Goal: Task Accomplishment & Management: Complete application form

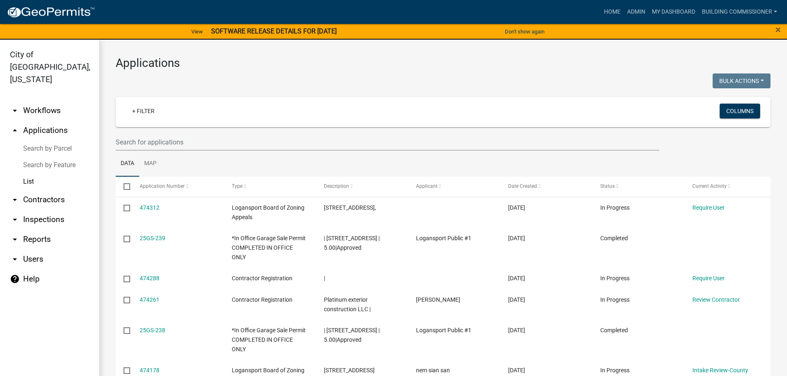
select select "3: 100"
click at [630, 12] on link "Admin" at bounding box center [636, 12] width 25 height 16
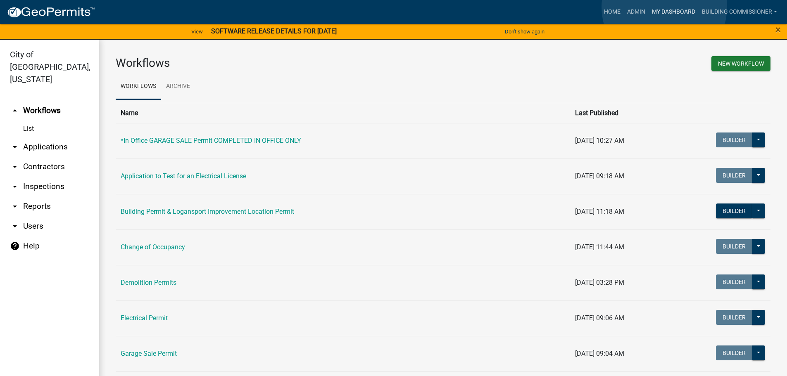
click at [664, 7] on link "My Dashboard" at bounding box center [674, 12] width 50 height 16
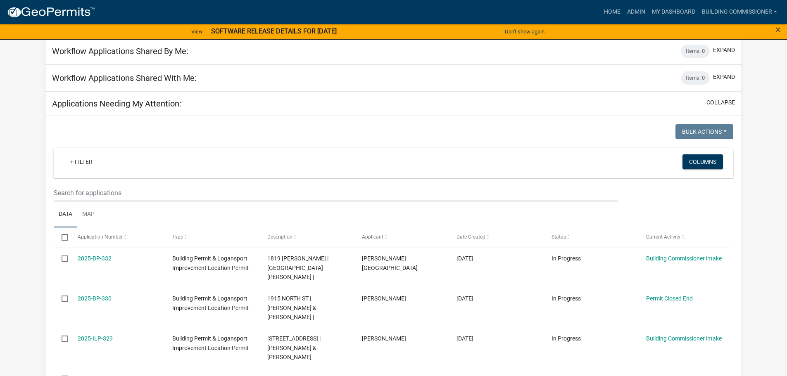
scroll to position [278, 0]
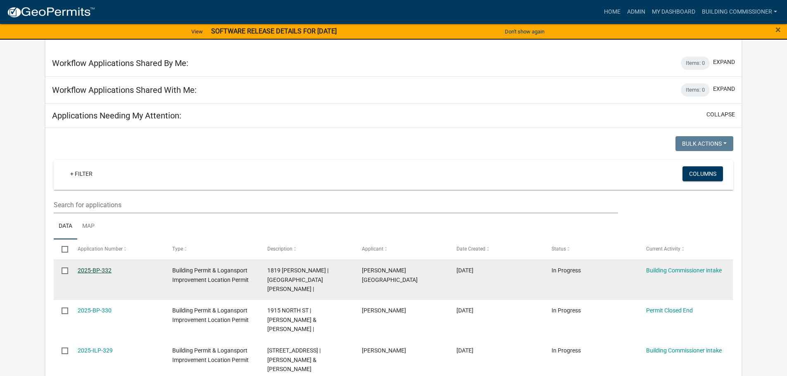
click at [89, 267] on link "2025-BP-332" at bounding box center [95, 270] width 34 height 7
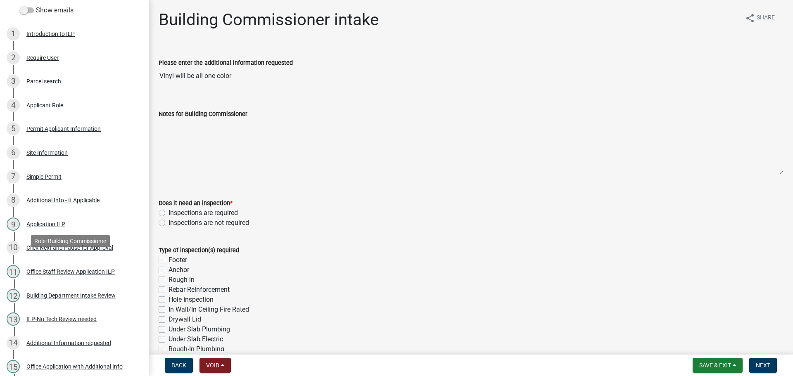
scroll to position [260, 0]
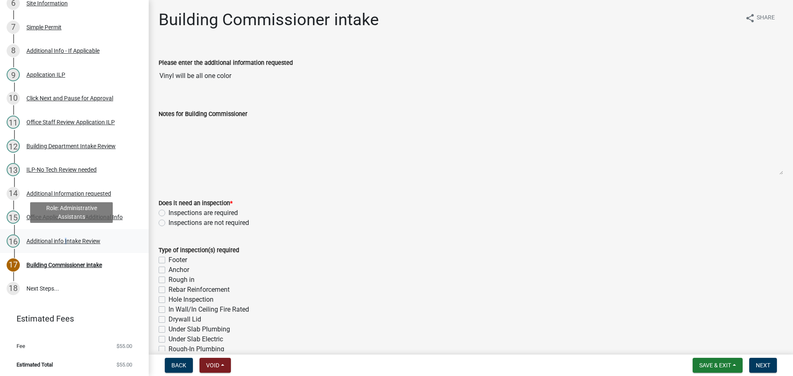
click at [65, 240] on div "Additional info Intake Review" at bounding box center [63, 241] width 74 height 6
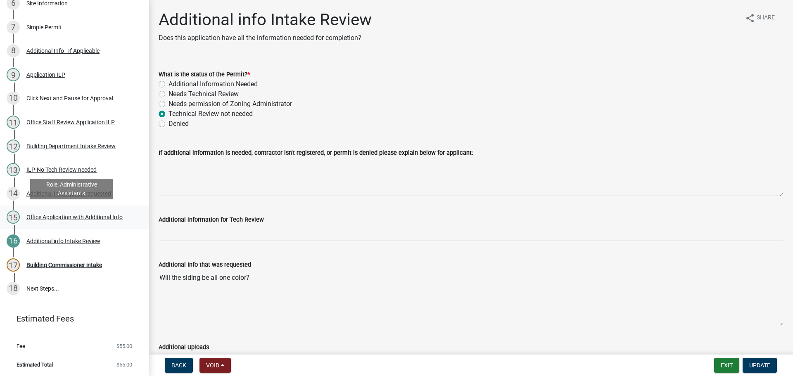
click at [52, 214] on div "Office Application with Additional Info" at bounding box center [74, 217] width 96 height 6
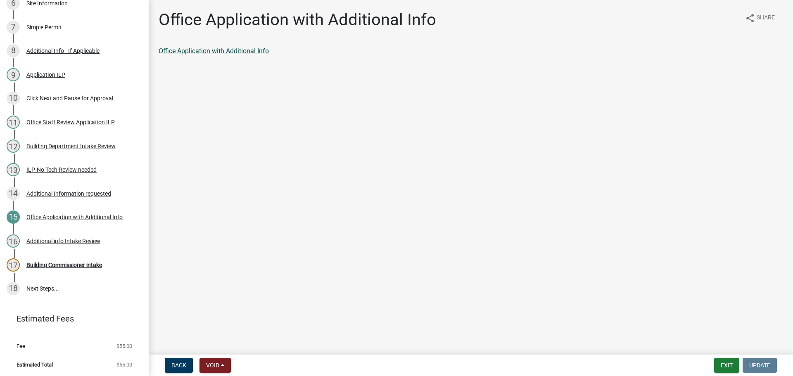
click at [226, 49] on link "Office Application with Additional Info" at bounding box center [214, 51] width 110 height 8
click at [73, 262] on div "Building Commissioner intake" at bounding box center [64, 265] width 76 height 6
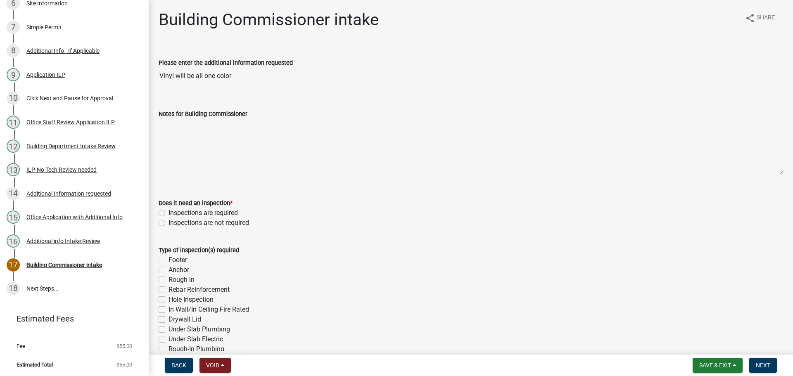
click at [169, 223] on label "Inspections are not required" at bounding box center [209, 223] width 81 height 10
click at [169, 223] on input "Inspections are not required" at bounding box center [171, 220] width 5 height 5
radio input "true"
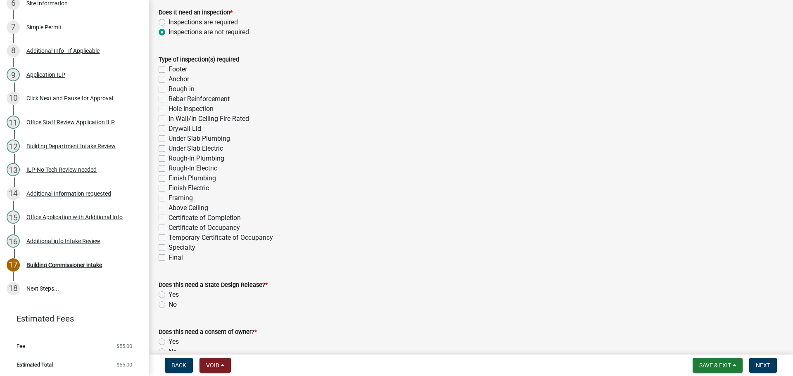
scroll to position [207, 0]
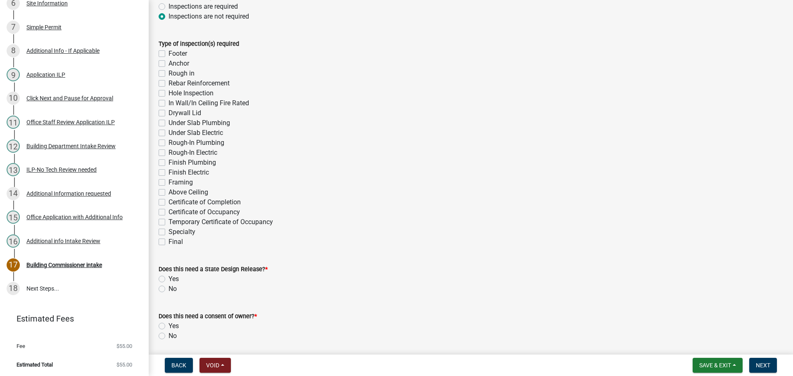
click at [169, 288] on label "No" at bounding box center [173, 289] width 8 height 10
click at [169, 288] on input "No" at bounding box center [171, 286] width 5 height 5
radio input "true"
click at [169, 337] on label "No" at bounding box center [173, 336] width 8 height 10
click at [169, 337] on input "No" at bounding box center [171, 333] width 5 height 5
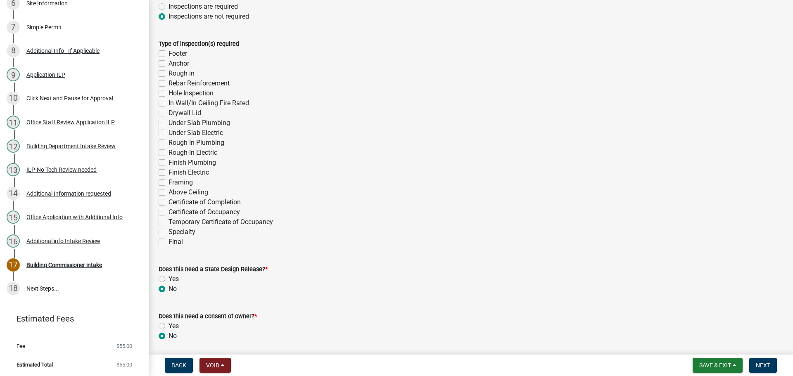
radio input "true"
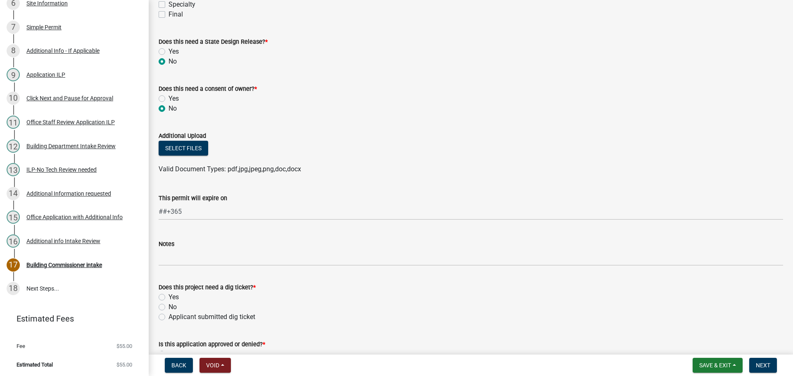
scroll to position [537, 0]
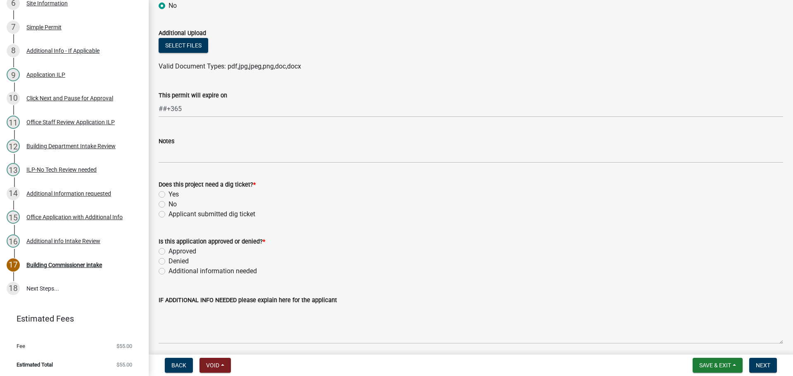
click at [169, 205] on label "No" at bounding box center [173, 205] width 8 height 10
click at [169, 205] on input "No" at bounding box center [171, 202] width 5 height 5
radio input "true"
click at [169, 250] on label "Approved" at bounding box center [183, 252] width 28 height 10
click at [169, 250] on input "Approved" at bounding box center [171, 249] width 5 height 5
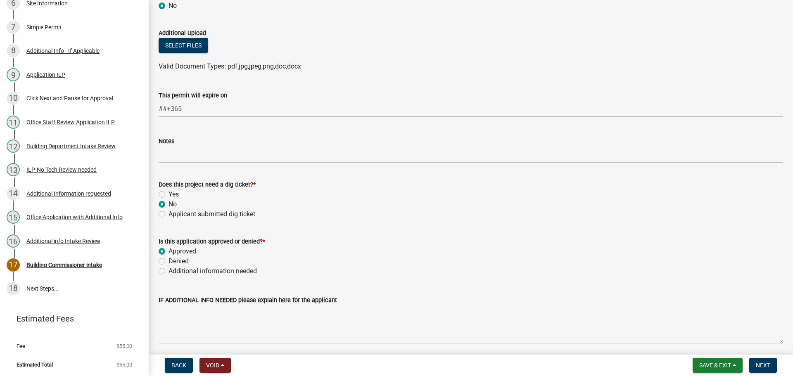
radio input "true"
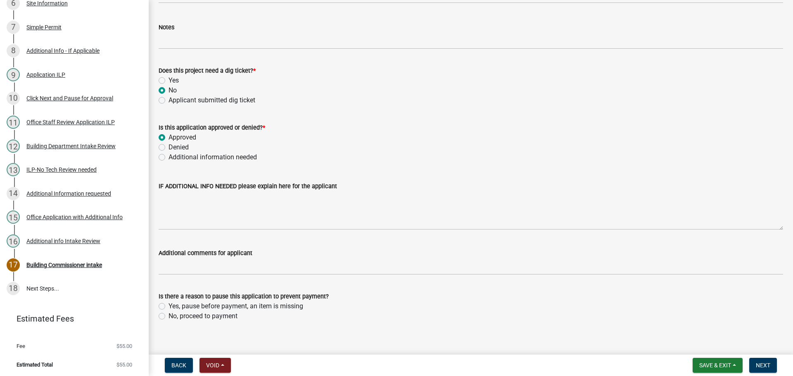
scroll to position [661, 0]
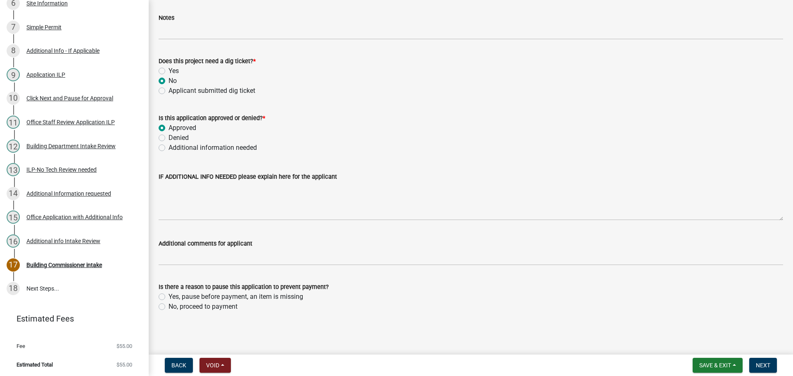
click at [169, 307] on label "No, proceed to payment" at bounding box center [203, 307] width 69 height 10
click at [169, 307] on input "No, proceed to payment" at bounding box center [171, 304] width 5 height 5
radio input "true"
click at [761, 366] on span "Next" at bounding box center [763, 365] width 14 height 7
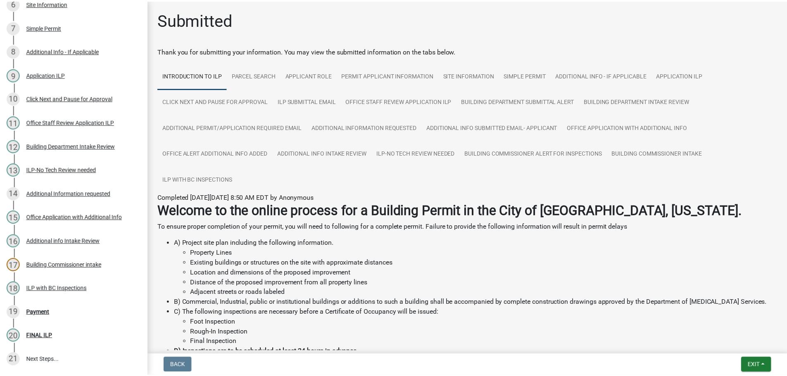
scroll to position [332, 0]
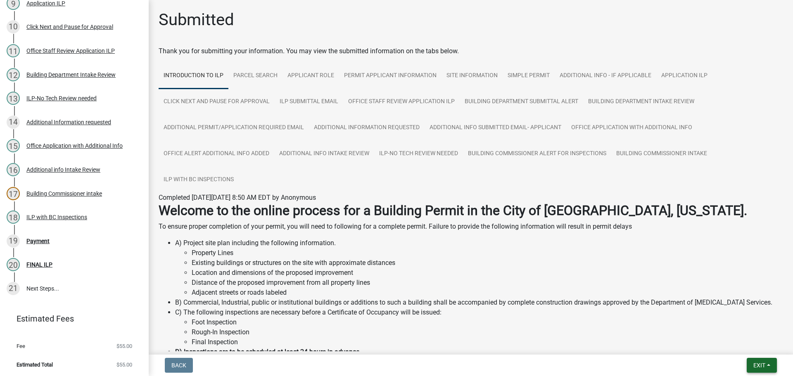
click at [769, 363] on button "Exit" at bounding box center [762, 365] width 30 height 15
click at [747, 346] on button "Save & Exit" at bounding box center [744, 344] width 66 height 20
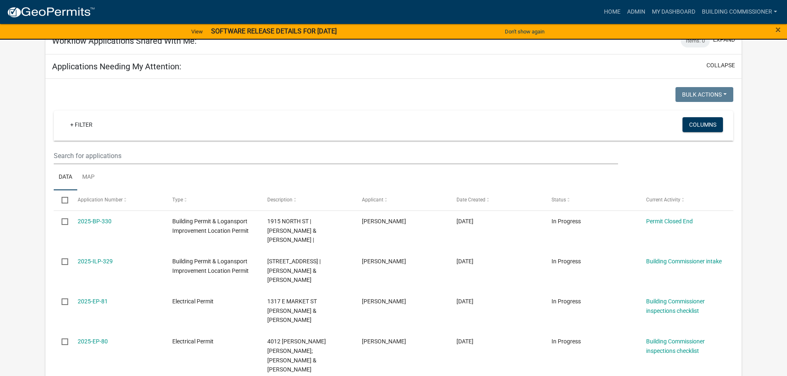
scroll to position [331, 0]
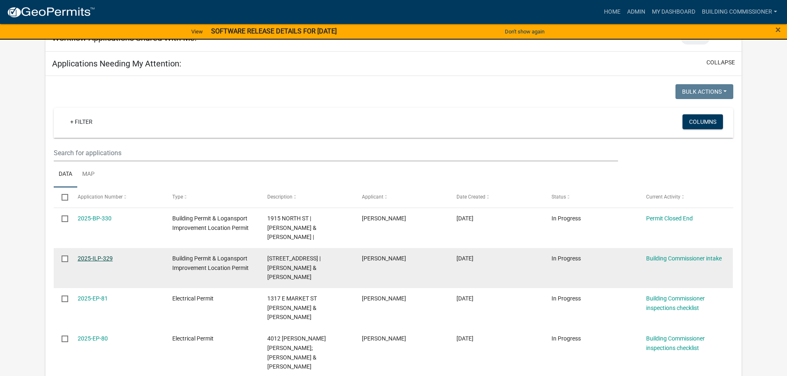
click at [108, 255] on link "2025-ILP-329" at bounding box center [95, 258] width 35 height 7
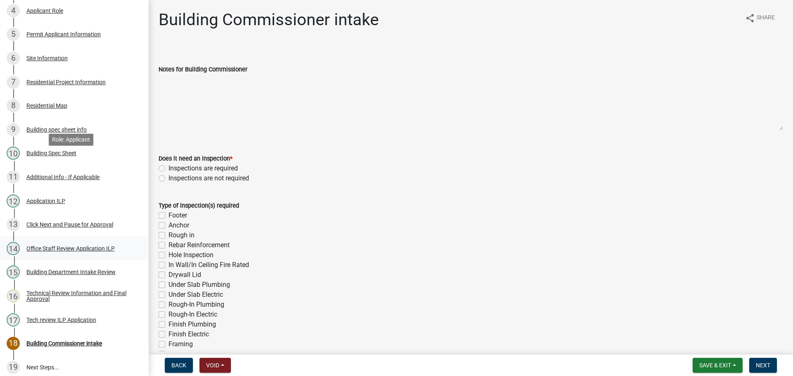
scroll to position [207, 0]
click at [57, 318] on div "Tech review ILP Application" at bounding box center [61, 319] width 70 height 6
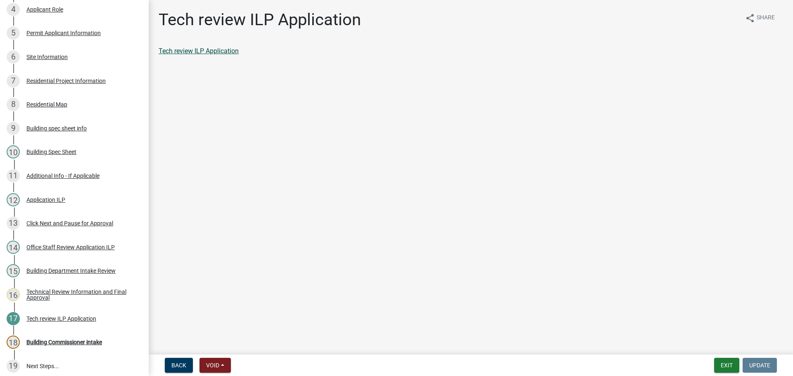
click at [196, 49] on link "Tech review ILP Application" at bounding box center [199, 51] width 80 height 8
click at [39, 340] on div "Building Commissioner intake" at bounding box center [64, 343] width 76 height 6
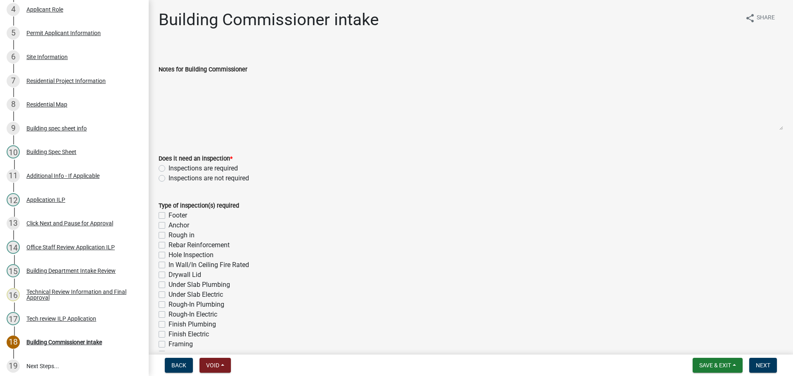
click at [169, 168] on label "Inspections are required" at bounding box center [203, 169] width 69 height 10
click at [169, 168] on input "Inspections are required" at bounding box center [171, 166] width 5 height 5
radio input "true"
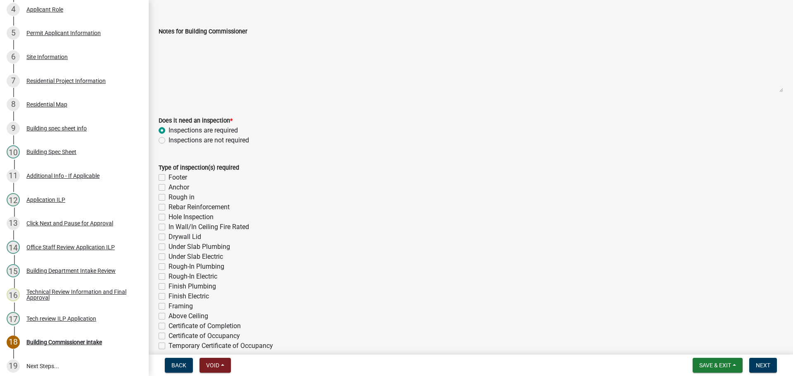
scroll to position [124, 0]
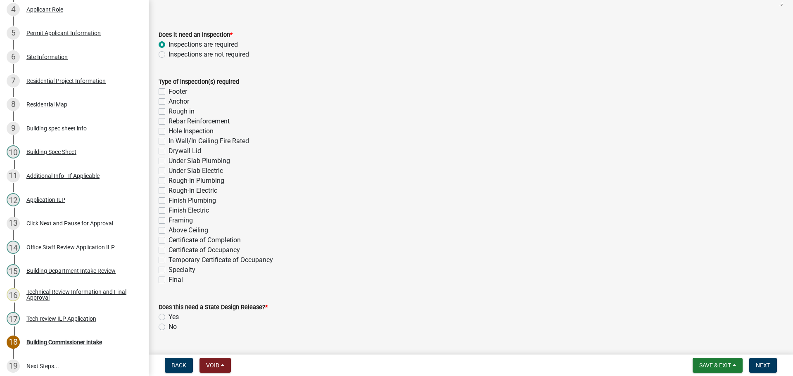
click at [169, 279] on label "Final" at bounding box center [176, 280] width 14 height 10
click at [169, 279] on input "Final" at bounding box center [171, 277] width 5 height 5
checkbox input "true"
checkbox input "false"
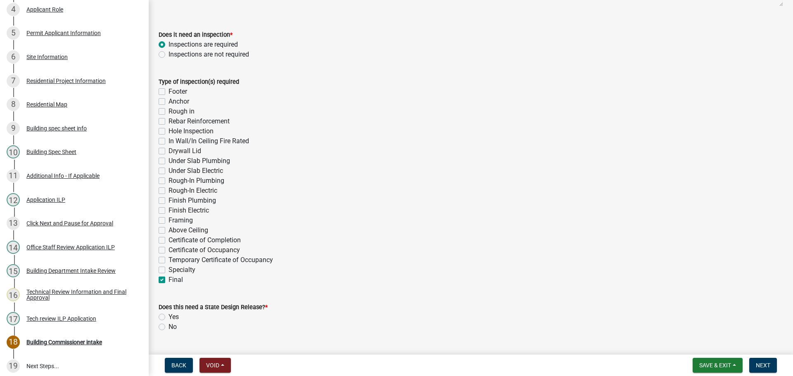
checkbox input "false"
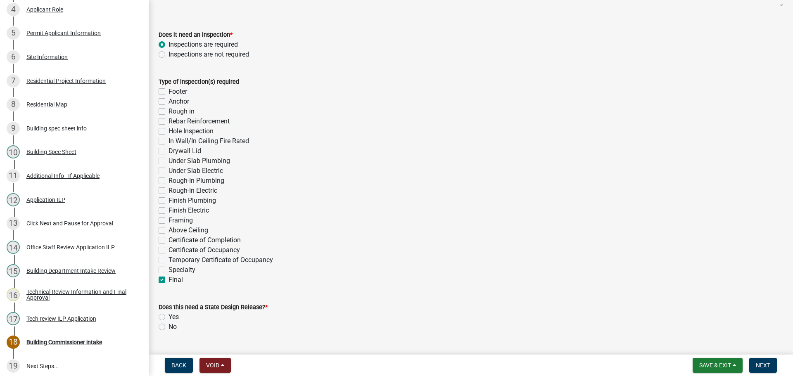
checkbox input "false"
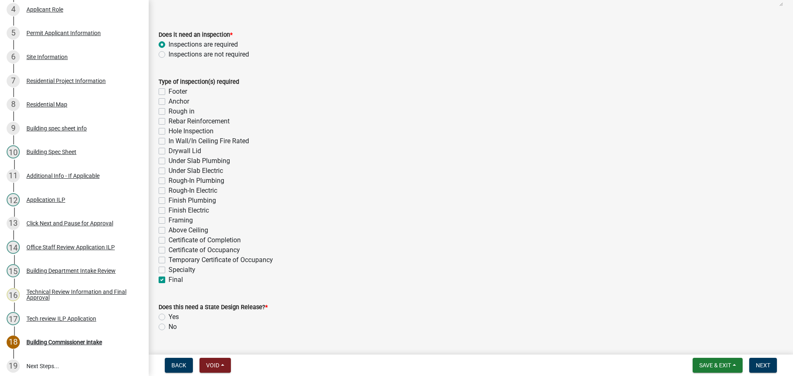
checkbox input "false"
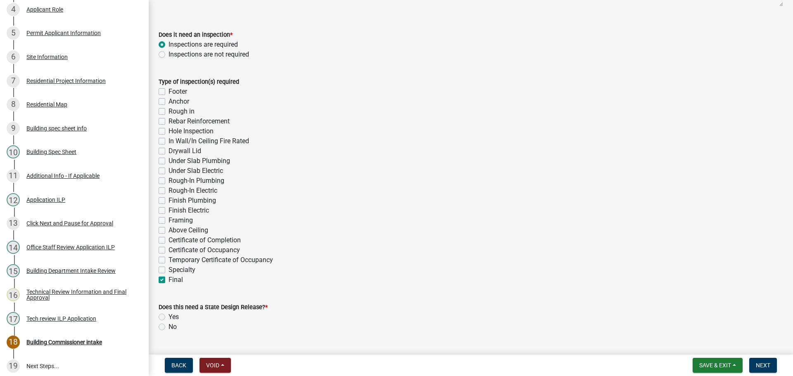
checkbox input "false"
checkbox input "true"
click at [169, 327] on label "No" at bounding box center [173, 327] width 8 height 10
click at [169, 327] on input "No" at bounding box center [171, 324] width 5 height 5
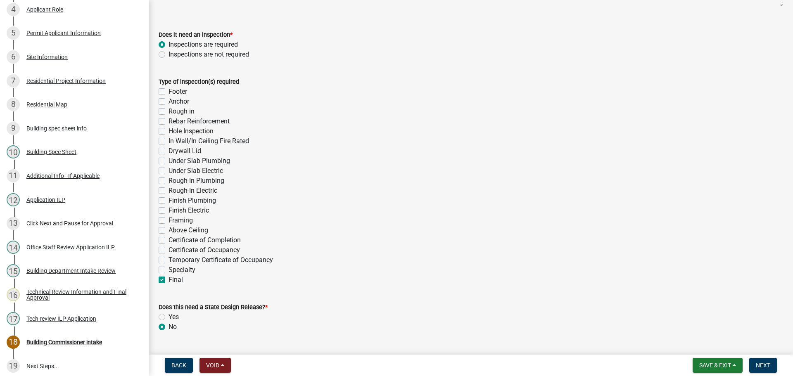
radio input "true"
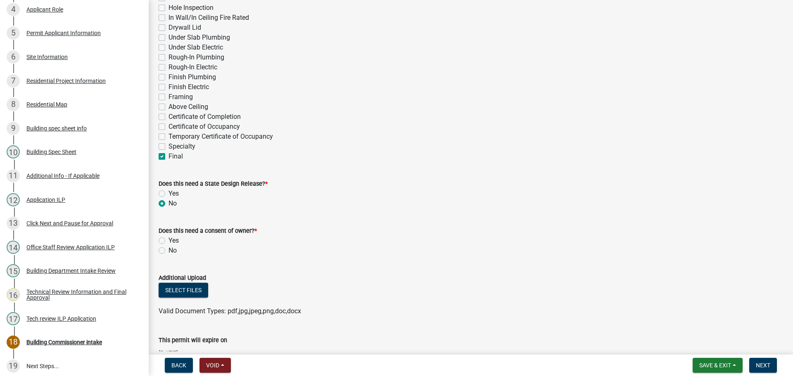
scroll to position [248, 0]
click at [169, 250] on label "No" at bounding box center [173, 250] width 8 height 10
click at [169, 250] on input "No" at bounding box center [171, 247] width 5 height 5
radio input "true"
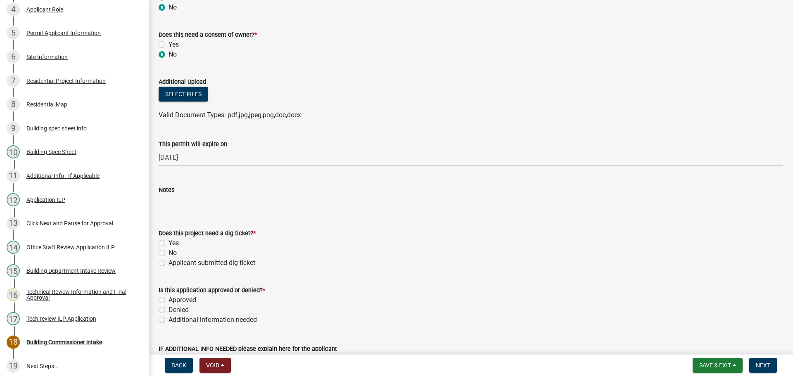
scroll to position [454, 0]
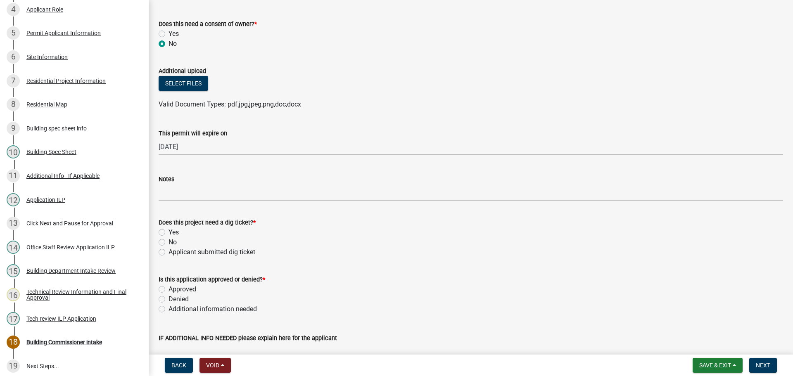
drag, startPoint x: 162, startPoint y: 240, endPoint x: 170, endPoint y: 253, distance: 15.0
click at [169, 241] on label "No" at bounding box center [173, 243] width 8 height 10
click at [169, 241] on input "No" at bounding box center [171, 240] width 5 height 5
radio input "true"
click at [169, 289] on label "Approved" at bounding box center [183, 290] width 28 height 10
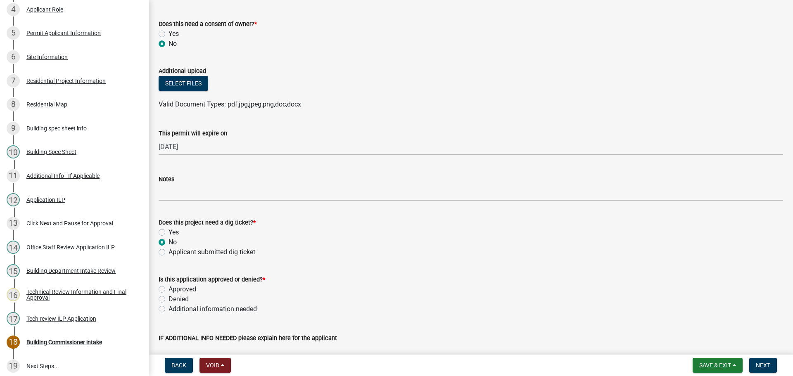
click at [169, 289] on input "Approved" at bounding box center [171, 287] width 5 height 5
radio input "true"
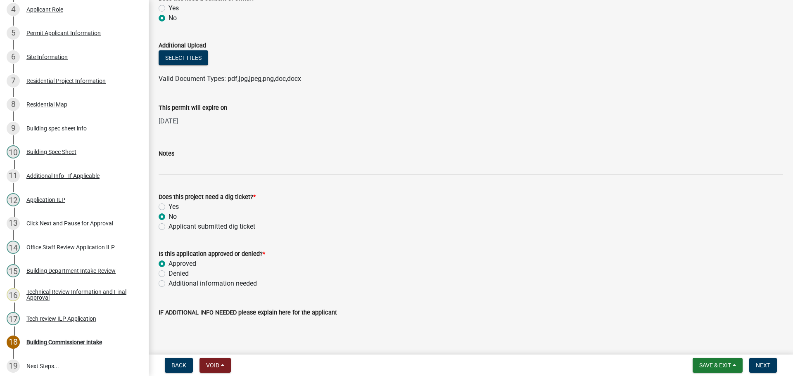
scroll to position [616, 0]
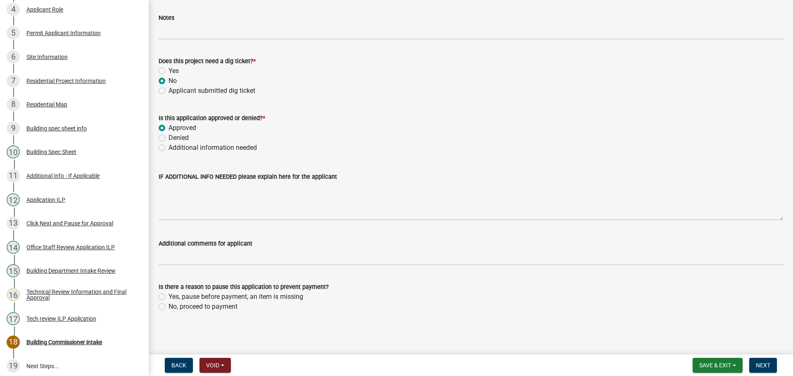
drag, startPoint x: 162, startPoint y: 305, endPoint x: 168, endPoint y: 305, distance: 5.4
click at [169, 305] on label "No, proceed to payment" at bounding box center [203, 307] width 69 height 10
click at [169, 305] on input "No, proceed to payment" at bounding box center [171, 304] width 5 height 5
radio input "true"
click at [763, 362] on button "Next" at bounding box center [763, 365] width 28 height 15
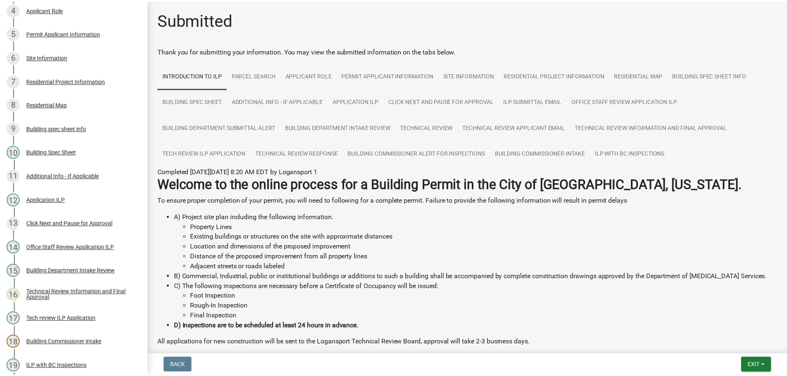
scroll to position [278, 0]
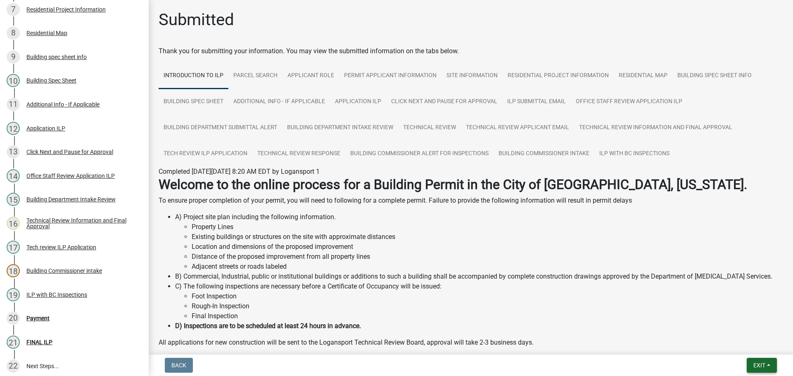
click at [755, 365] on span "Exit" at bounding box center [760, 365] width 12 height 7
click at [738, 343] on button "Save & Exit" at bounding box center [744, 344] width 66 height 20
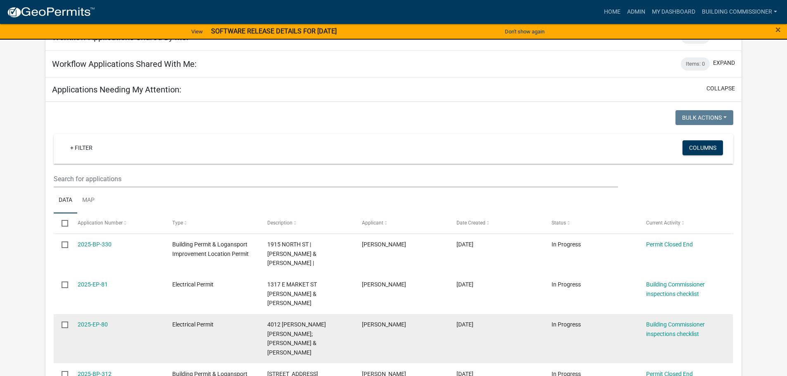
scroll to position [316, 0]
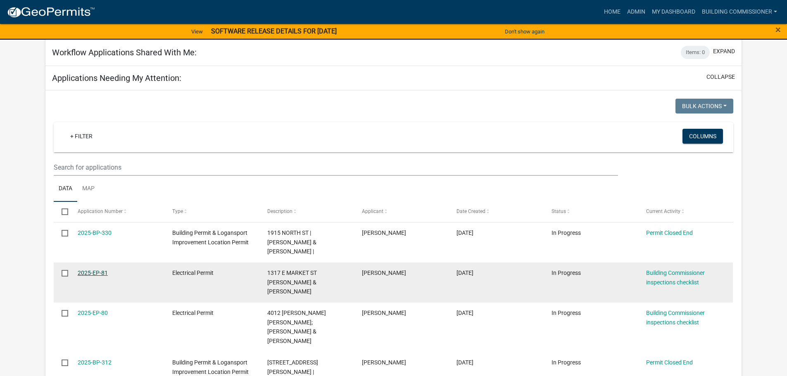
click at [88, 270] on link "2025-EP-81" at bounding box center [93, 273] width 30 height 7
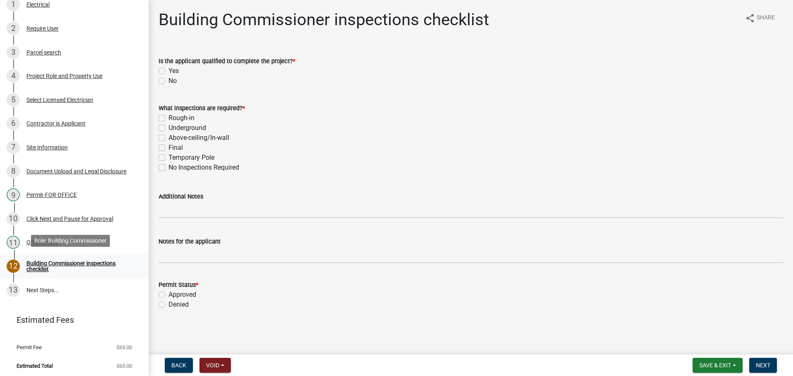
scroll to position [117, 0]
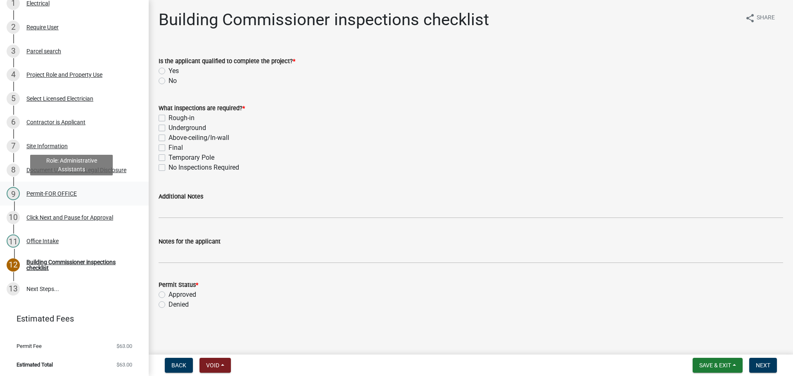
click at [52, 191] on div "Permit-FOR OFFICE" at bounding box center [51, 194] width 50 height 6
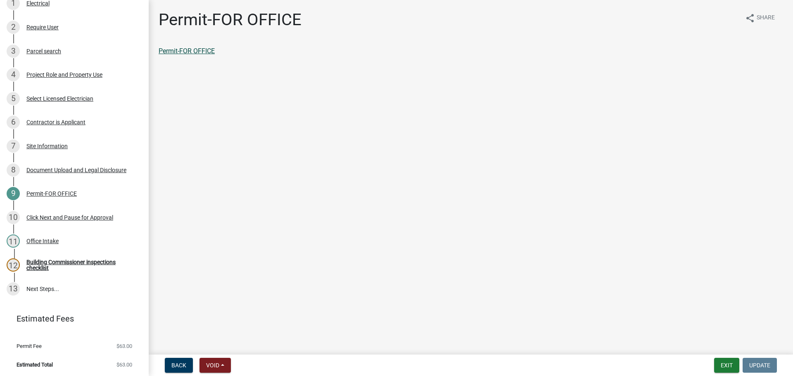
click at [191, 52] on link "Permit-FOR OFFICE" at bounding box center [187, 51] width 56 height 8
click at [58, 259] on div "Building Commissioner inspections checklist" at bounding box center [80, 265] width 109 height 12
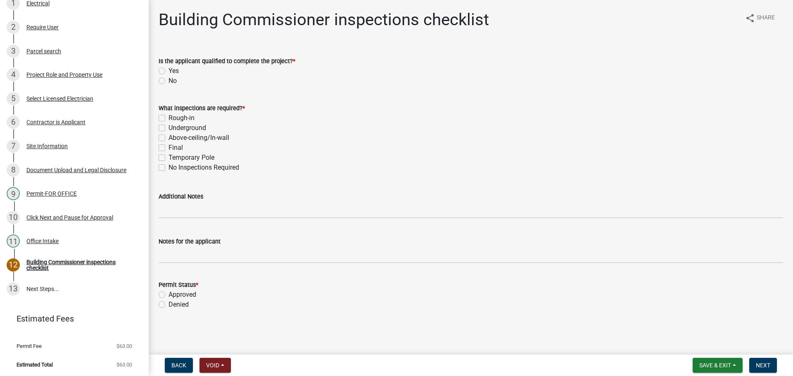
click at [169, 71] on label "Yes" at bounding box center [174, 71] width 10 height 10
click at [169, 71] on input "Yes" at bounding box center [171, 68] width 5 height 5
radio input "true"
click at [169, 117] on label "Rough-in" at bounding box center [182, 118] width 26 height 10
click at [169, 117] on input "Rough-in" at bounding box center [171, 115] width 5 height 5
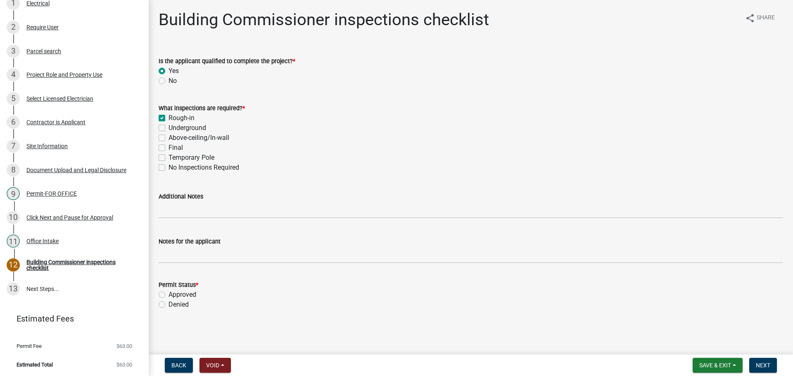
checkbox input "true"
checkbox input "false"
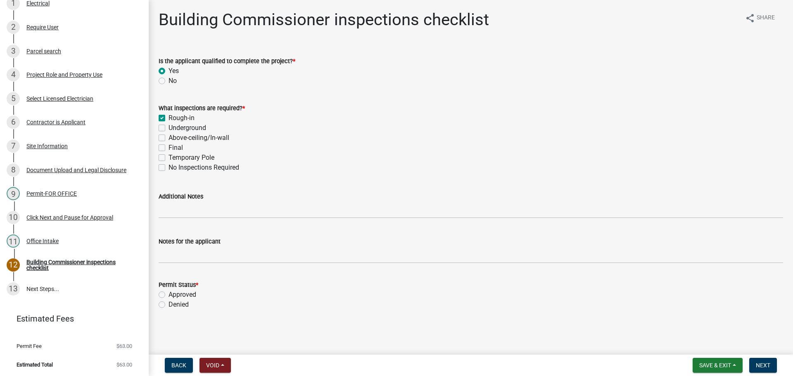
checkbox input "false"
click at [169, 293] on label "Approved" at bounding box center [183, 295] width 28 height 10
click at [169, 293] on input "Approved" at bounding box center [171, 292] width 5 height 5
radio input "true"
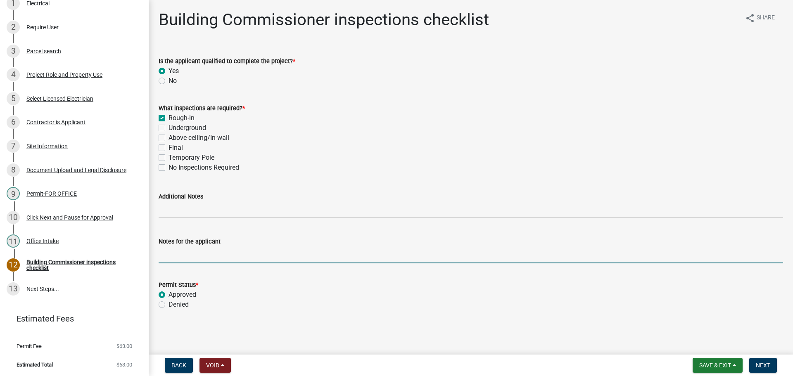
click at [197, 260] on input "Notes for the applicant" at bounding box center [471, 255] width 625 height 17
type input "Inspection of panel before re-energizing"
click at [760, 365] on span "Next" at bounding box center [763, 365] width 14 height 7
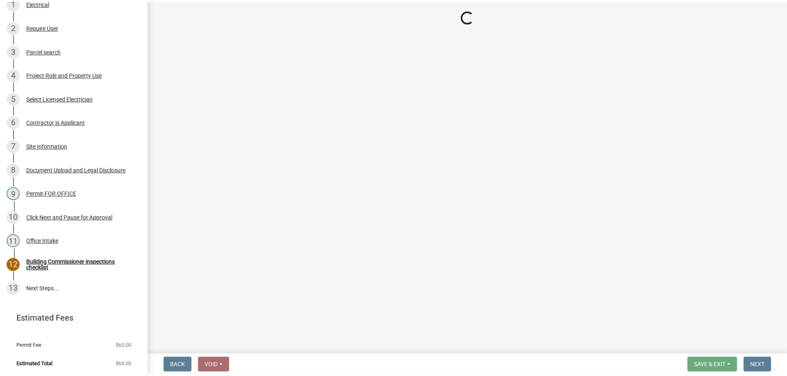
scroll to position [236, 0]
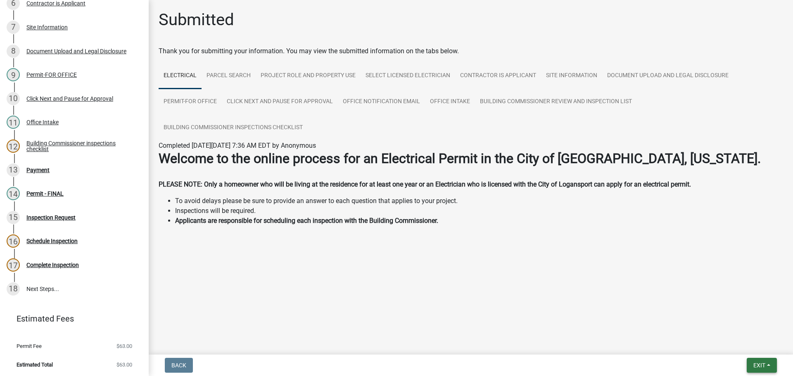
click at [767, 366] on button "Exit" at bounding box center [762, 365] width 30 height 15
click at [748, 343] on button "Save & Exit" at bounding box center [744, 344] width 66 height 20
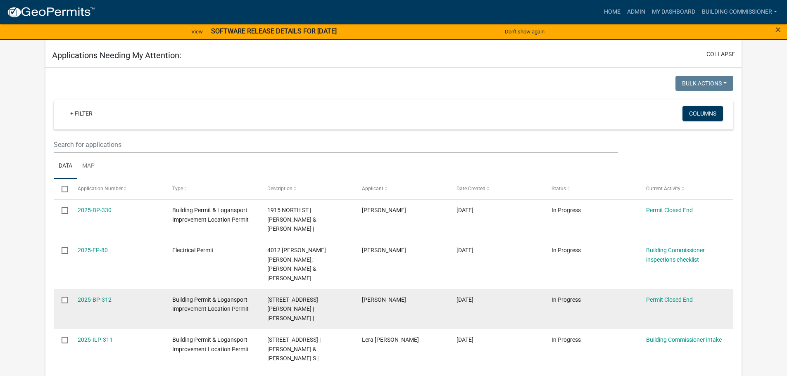
scroll to position [399, 0]
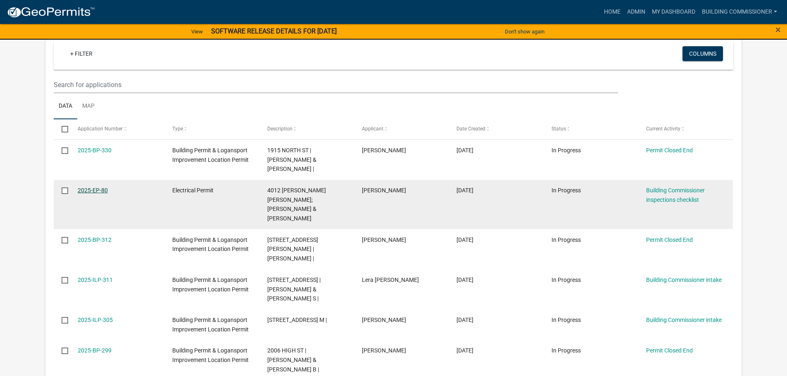
click at [97, 187] on link "2025-EP-80" at bounding box center [93, 190] width 30 height 7
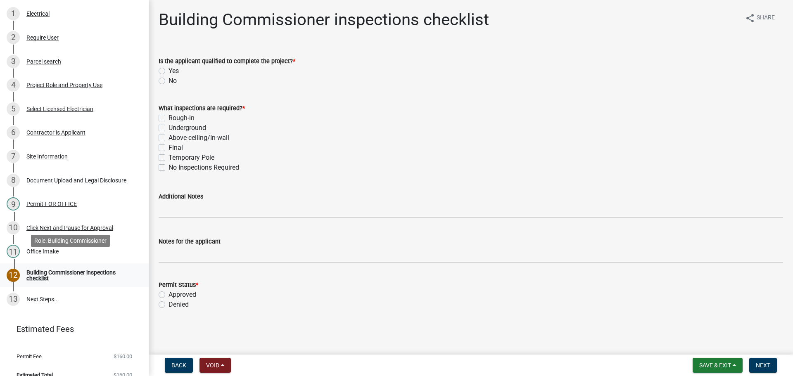
scroll to position [117, 0]
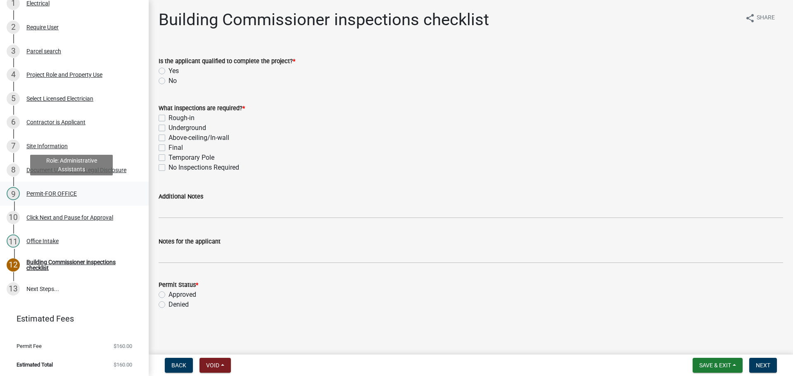
click at [47, 193] on div "Permit-FOR OFFICE" at bounding box center [51, 194] width 50 height 6
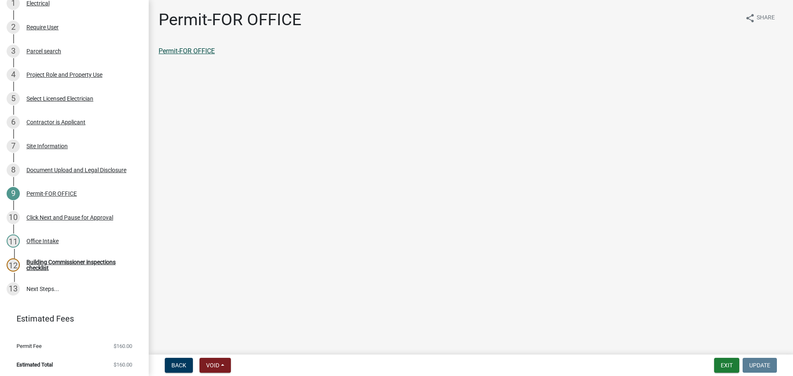
click at [181, 50] on link "Permit-FOR OFFICE" at bounding box center [187, 51] width 56 height 8
click at [63, 262] on div "Building Commissioner inspections checklist" at bounding box center [80, 265] width 109 height 12
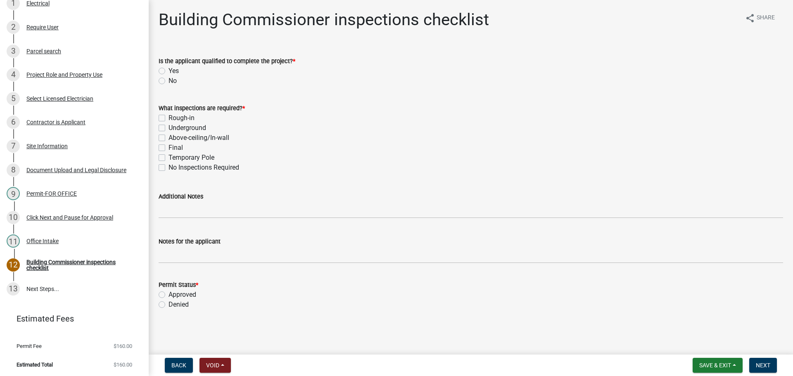
click at [169, 70] on label "Yes" at bounding box center [174, 71] width 10 height 10
click at [169, 70] on input "Yes" at bounding box center [171, 68] width 5 height 5
radio input "true"
click at [169, 119] on label "Rough-in" at bounding box center [182, 118] width 26 height 10
click at [169, 119] on input "Rough-in" at bounding box center [171, 115] width 5 height 5
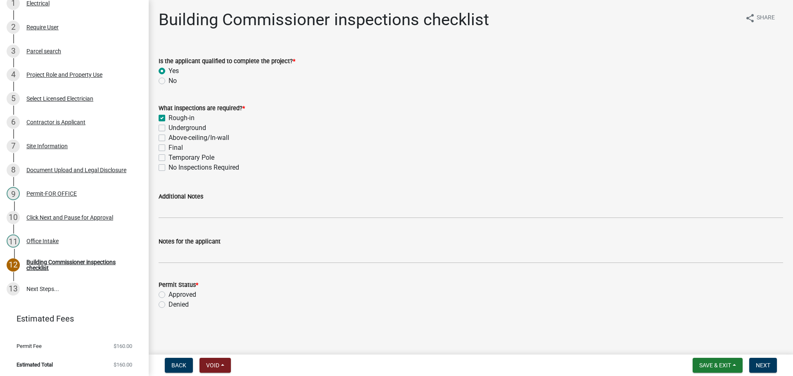
checkbox input "true"
checkbox input "false"
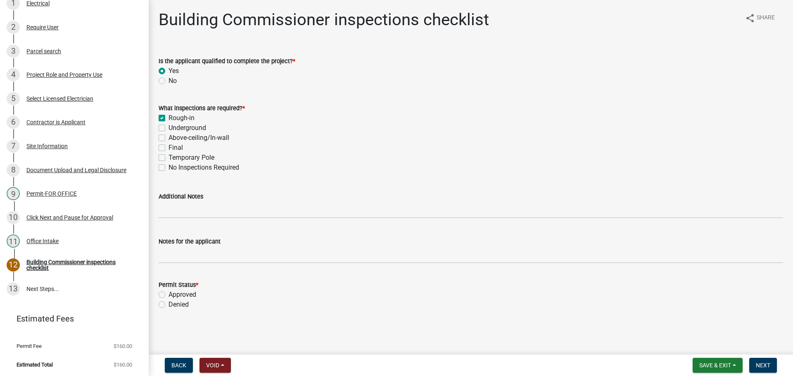
checkbox input "false"
click at [169, 148] on label "Final" at bounding box center [176, 148] width 14 height 10
click at [169, 148] on input "Final" at bounding box center [171, 145] width 5 height 5
checkbox input "true"
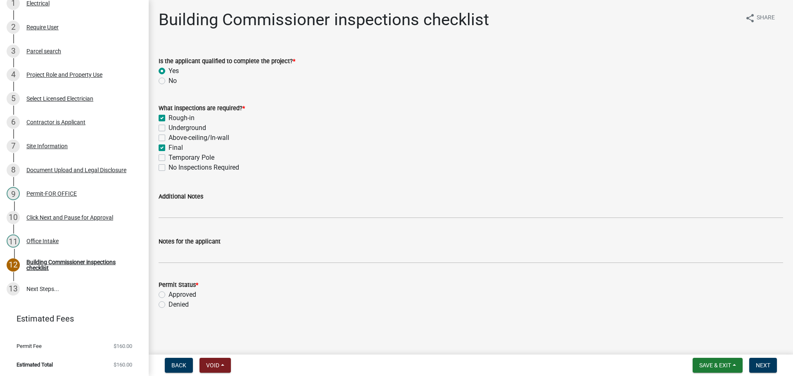
checkbox input "false"
checkbox input "true"
checkbox input "false"
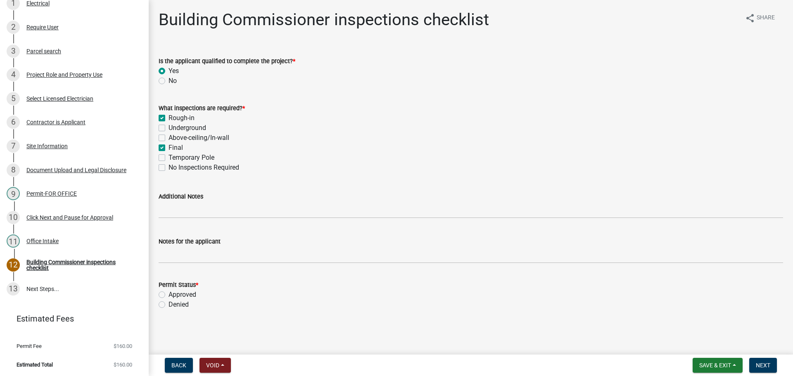
click at [169, 296] on label "Approved" at bounding box center [183, 295] width 28 height 10
click at [169, 295] on input "Approved" at bounding box center [171, 292] width 5 height 5
radio input "true"
click at [763, 364] on span "Next" at bounding box center [763, 365] width 14 height 7
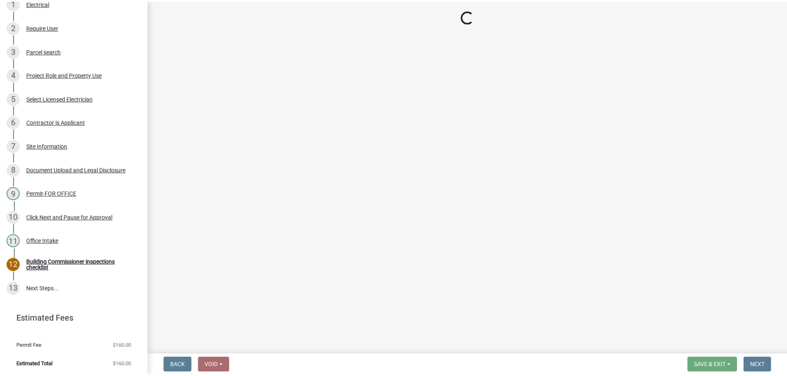
scroll to position [236, 0]
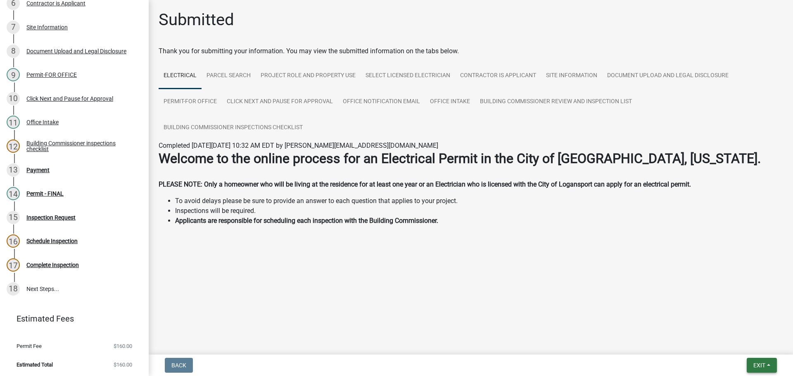
click at [766, 366] on button "Exit" at bounding box center [762, 365] width 30 height 15
click at [744, 343] on button "Save & Exit" at bounding box center [744, 344] width 66 height 20
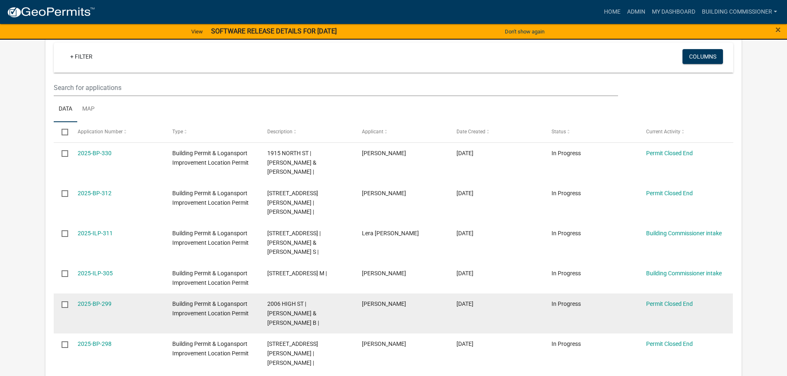
scroll to position [399, 0]
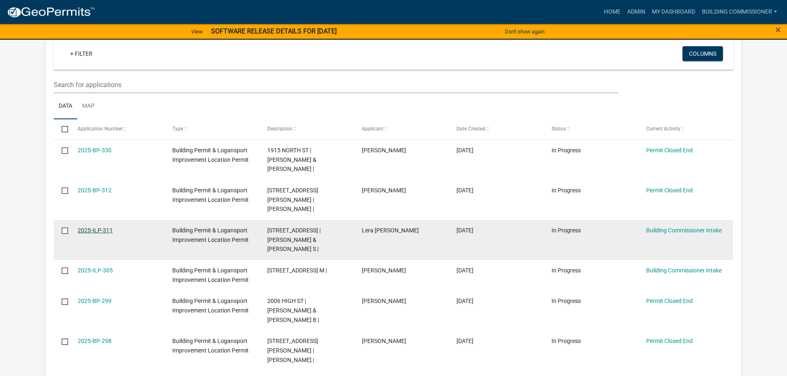
click at [93, 227] on link "2025-ILP-311" at bounding box center [95, 230] width 35 height 7
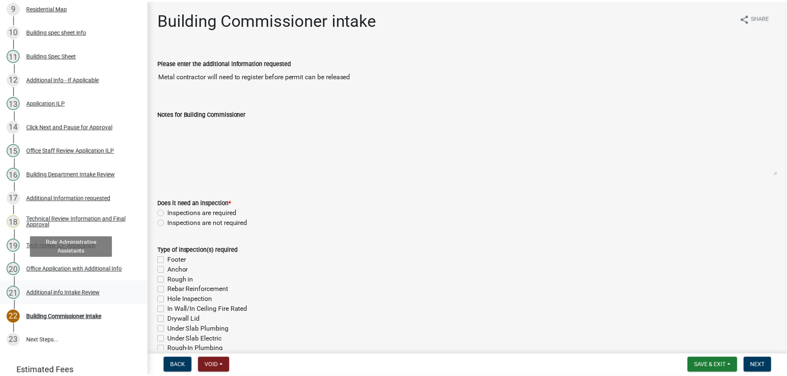
scroll to position [331, 0]
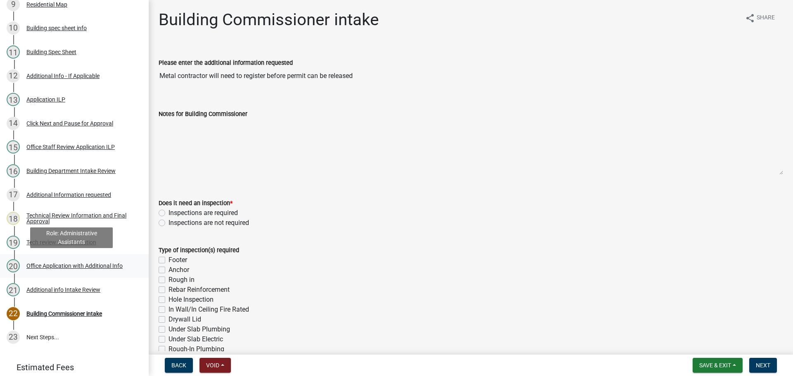
click at [48, 264] on div "Office Application with Additional Info" at bounding box center [74, 266] width 96 height 6
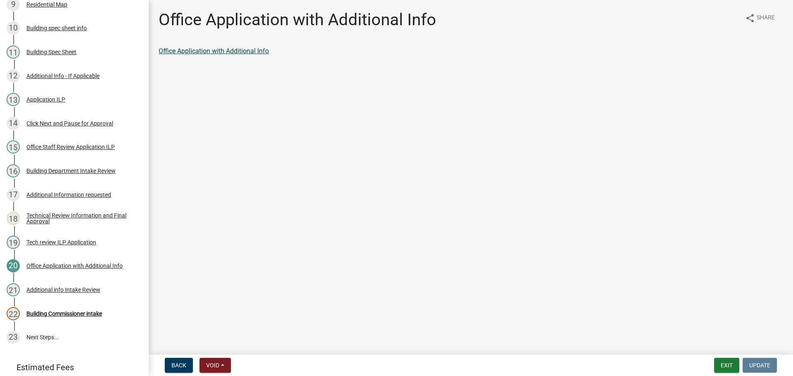
click at [229, 52] on link "Office Application with Additional Info" at bounding box center [214, 51] width 110 height 8
click at [725, 362] on button "Exit" at bounding box center [726, 365] width 25 height 15
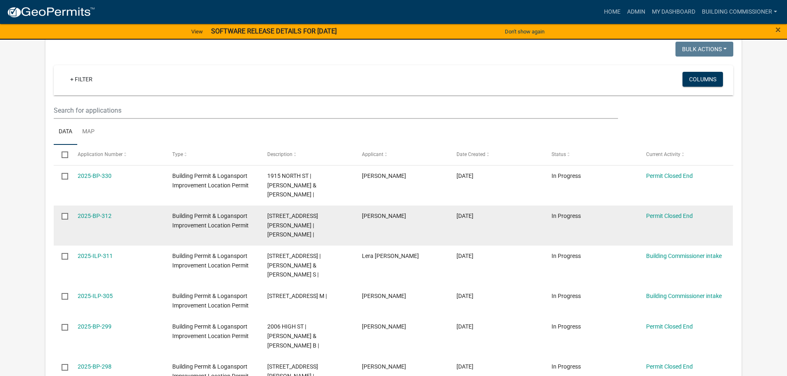
scroll to position [399, 0]
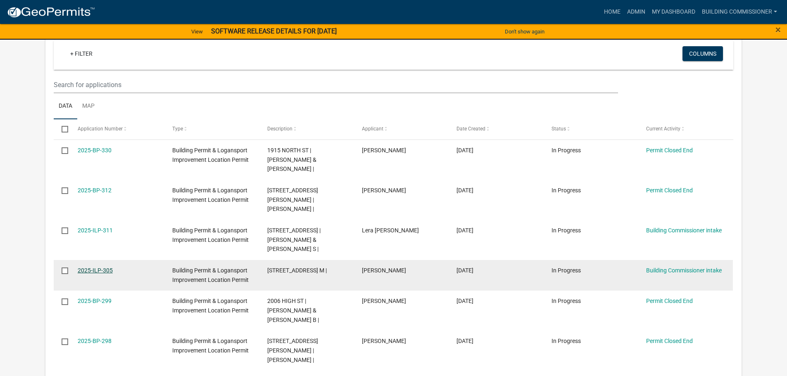
click at [99, 267] on link "2025-ILP-305" at bounding box center [95, 270] width 35 height 7
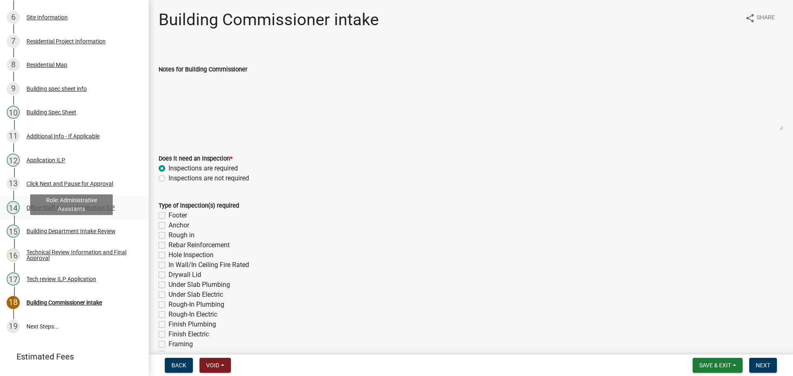
scroll to position [248, 0]
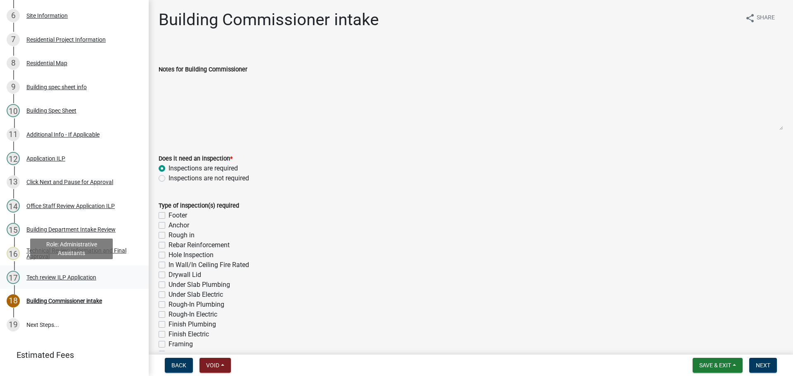
click at [48, 275] on div "Tech review ILP Application" at bounding box center [61, 278] width 70 height 6
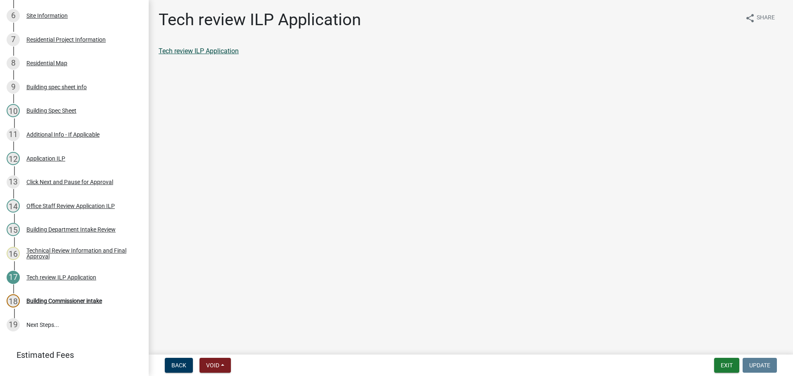
click at [206, 54] on link "Tech review ILP Application" at bounding box center [199, 51] width 80 height 8
click at [64, 298] on div "Building Commissioner intake" at bounding box center [64, 301] width 76 height 6
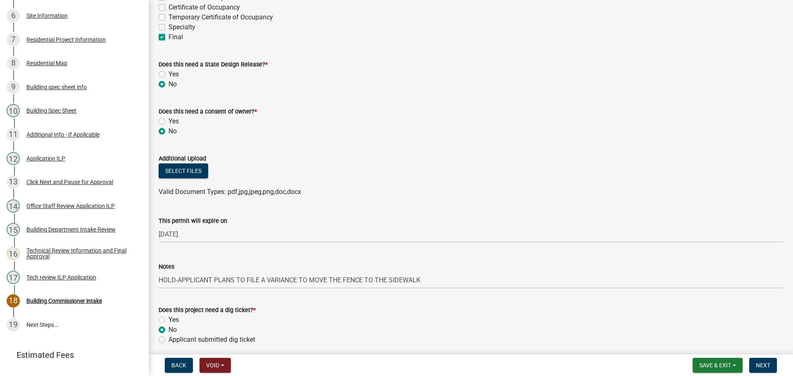
scroll to position [372, 0]
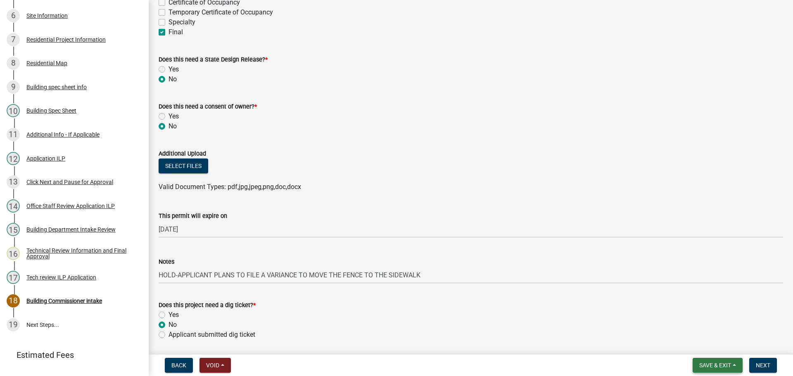
click at [723, 364] on span "Save & Exit" at bounding box center [715, 365] width 32 height 7
click at [700, 340] on button "Save & Exit" at bounding box center [710, 344] width 66 height 20
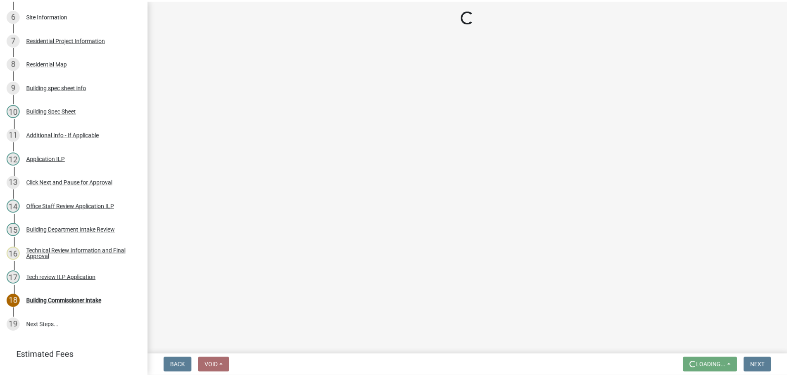
scroll to position [0, 0]
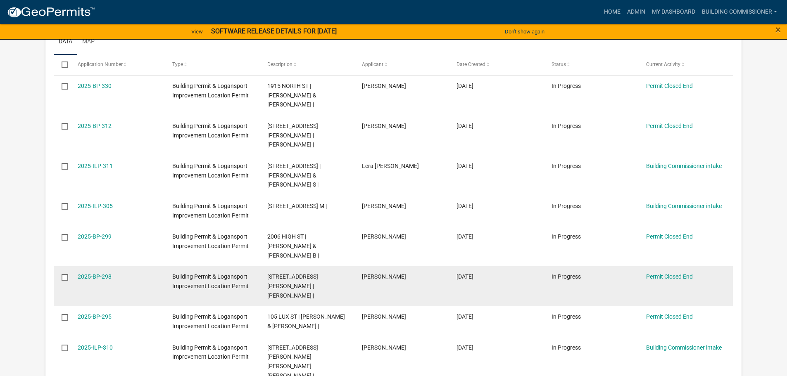
scroll to position [496, 0]
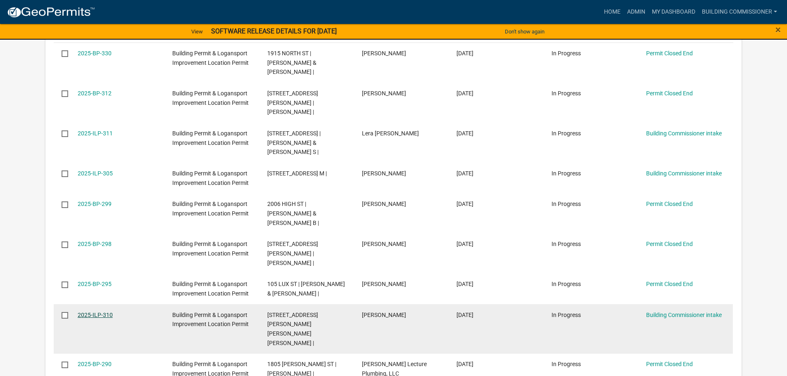
click at [88, 312] on link "2025-ILP-310" at bounding box center [95, 315] width 35 height 7
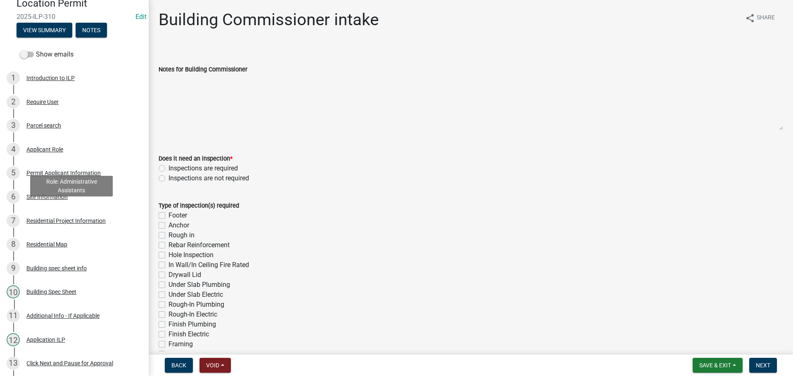
scroll to position [284, 0]
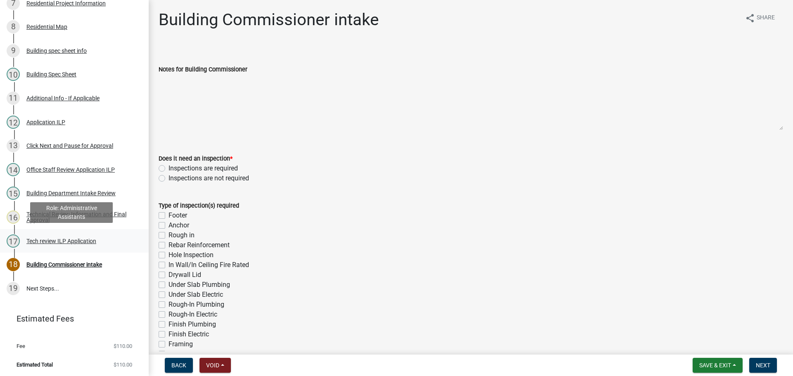
click at [64, 241] on div "Tech review ILP Application" at bounding box center [61, 241] width 70 height 6
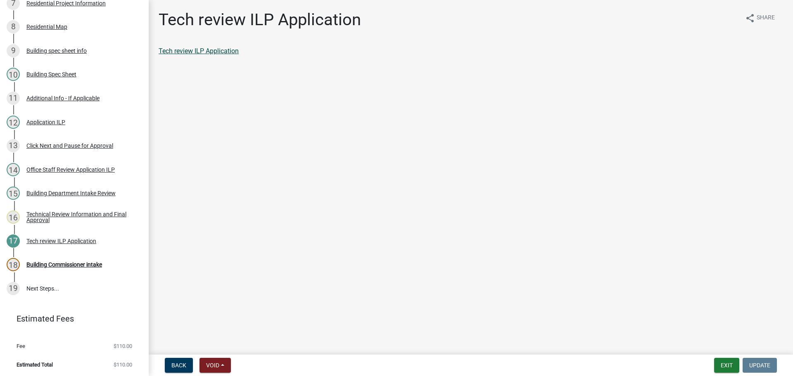
click at [223, 51] on link "Tech review ILP Application" at bounding box center [199, 51] width 80 height 8
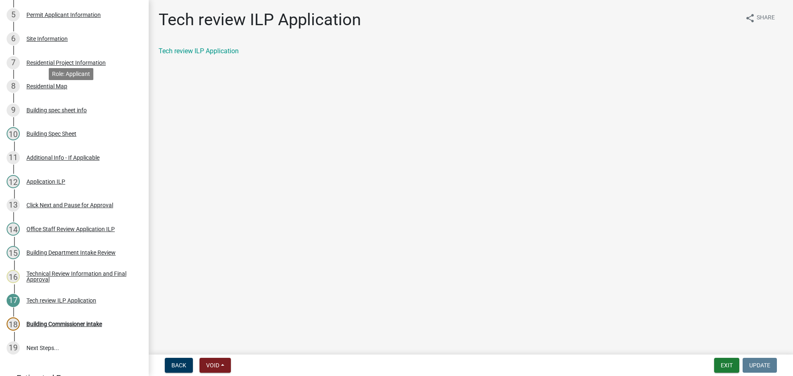
scroll to position [119, 0]
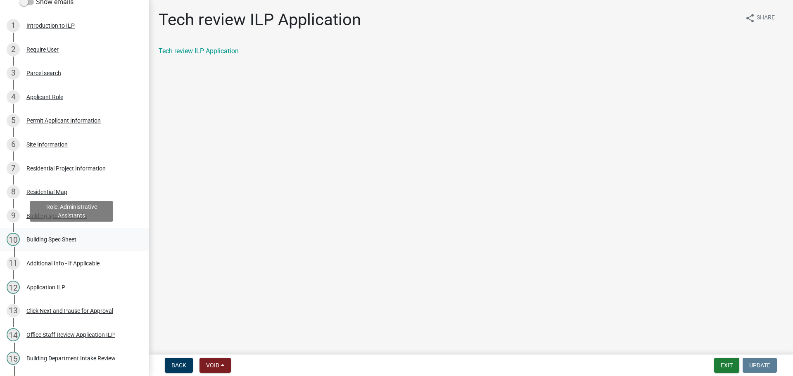
click at [62, 238] on div "Building Spec Sheet" at bounding box center [51, 240] width 50 height 6
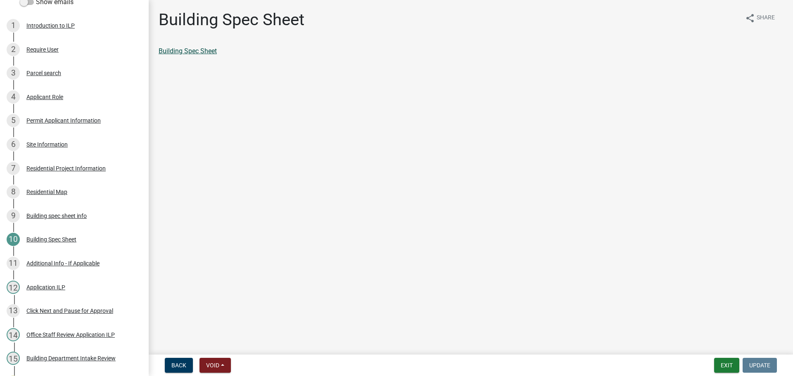
click at [197, 52] on link "Building Spec Sheet" at bounding box center [188, 51] width 58 height 8
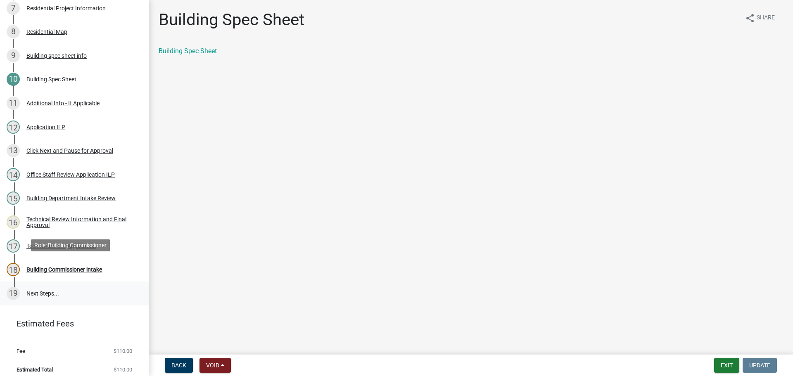
scroll to position [284, 0]
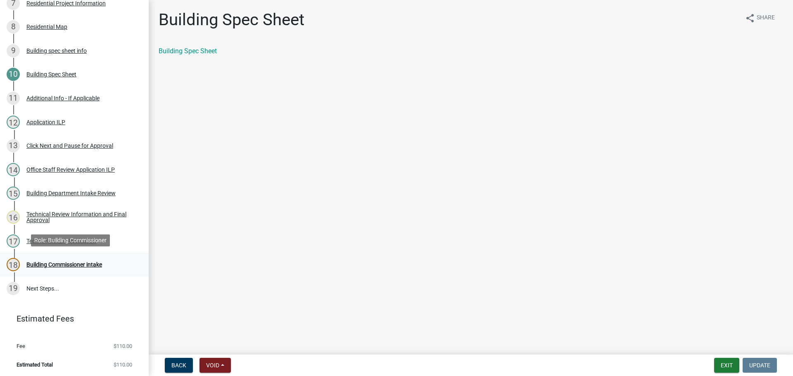
click at [76, 263] on div "Building Commissioner intake" at bounding box center [64, 265] width 76 height 6
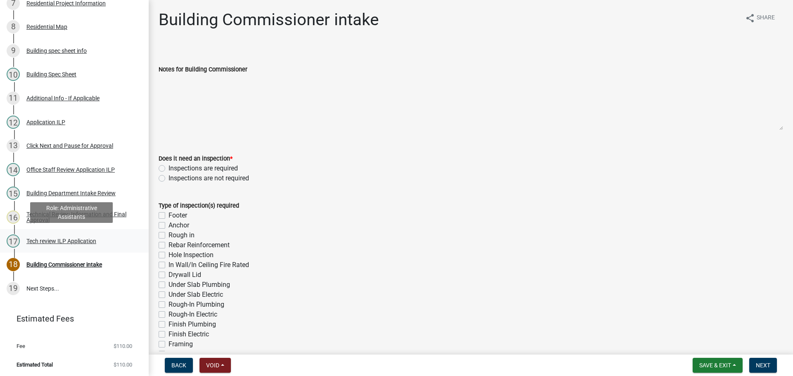
click at [58, 238] on div "Tech review ILP Application" at bounding box center [61, 241] width 70 height 6
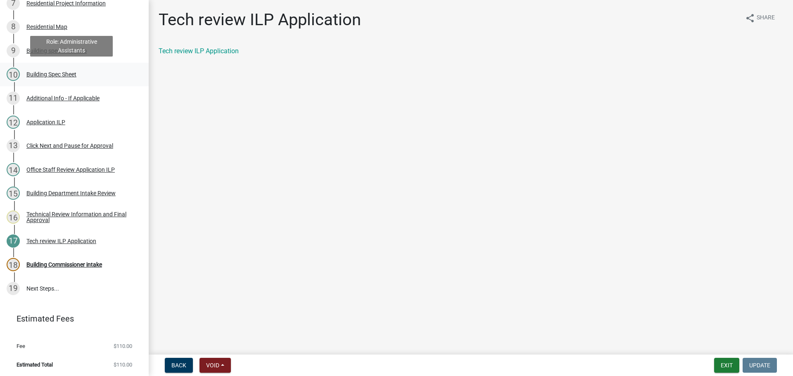
click at [59, 73] on div "Building Spec Sheet" at bounding box center [51, 74] width 50 height 6
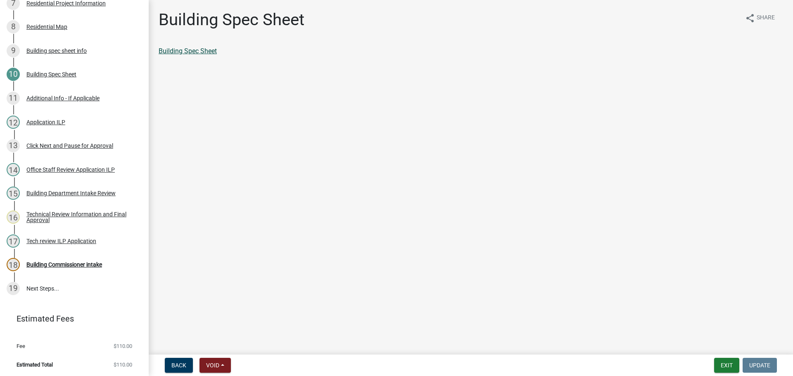
click at [197, 50] on link "Building Spec Sheet" at bounding box center [188, 51] width 58 height 8
click at [71, 262] on div "Building Commissioner intake" at bounding box center [64, 265] width 76 height 6
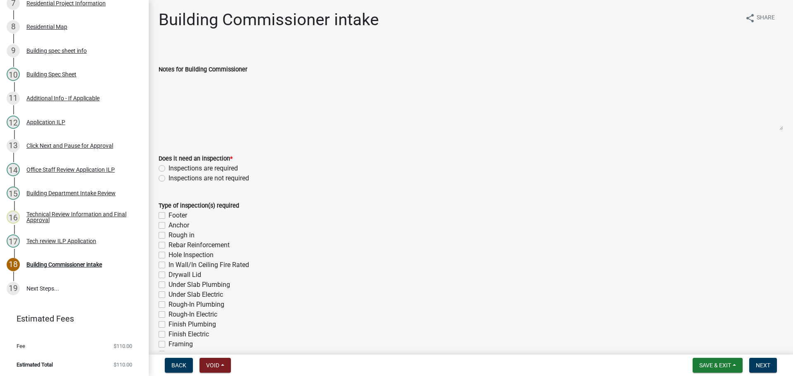
click at [169, 216] on label "Footer" at bounding box center [178, 216] width 19 height 10
click at [169, 216] on input "Footer" at bounding box center [171, 213] width 5 height 5
checkbox input "true"
checkbox input "false"
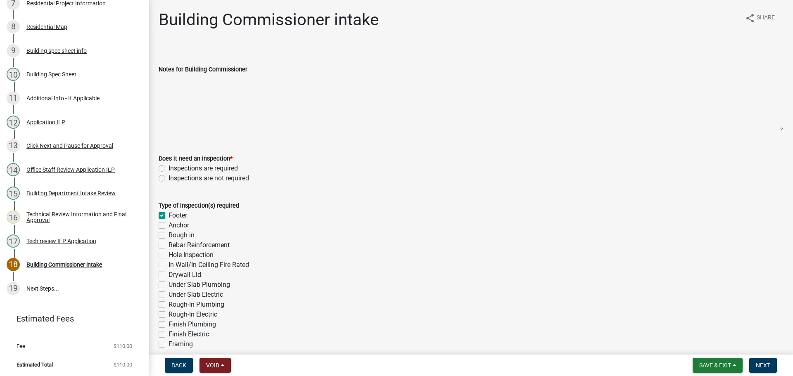
checkbox input "false"
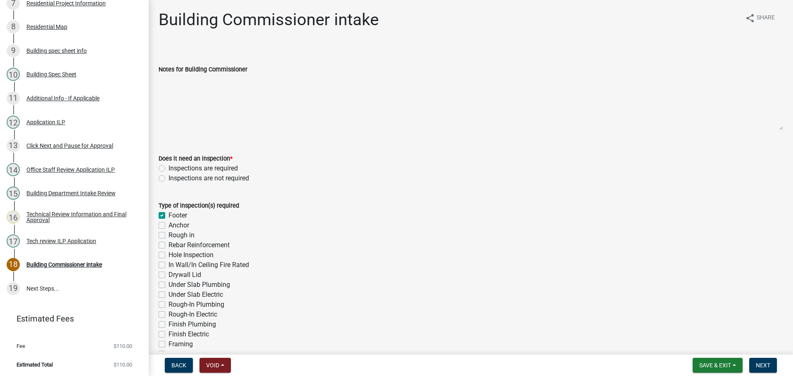
checkbox input "false"
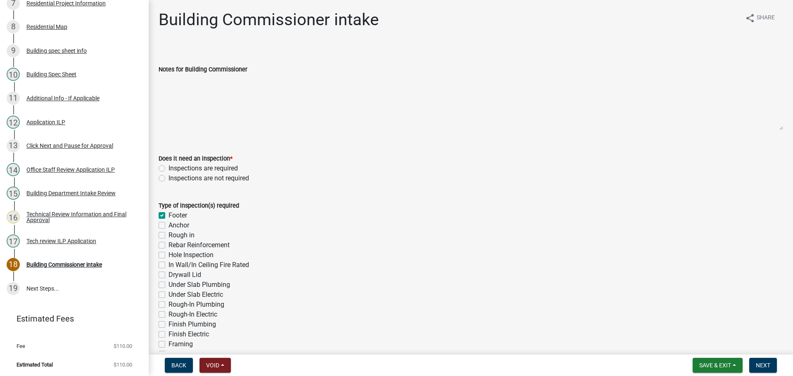
checkbox input "false"
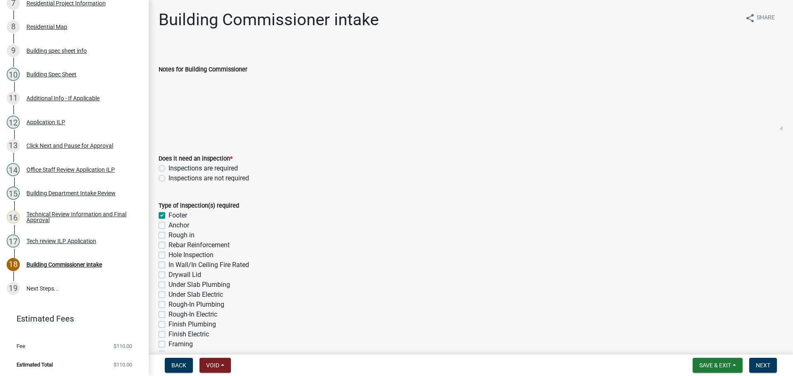
checkbox input "false"
click at [169, 254] on label "Hole Inspection" at bounding box center [191, 255] width 45 height 10
click at [169, 254] on input "Hole Inspection" at bounding box center [171, 252] width 5 height 5
checkbox input "true"
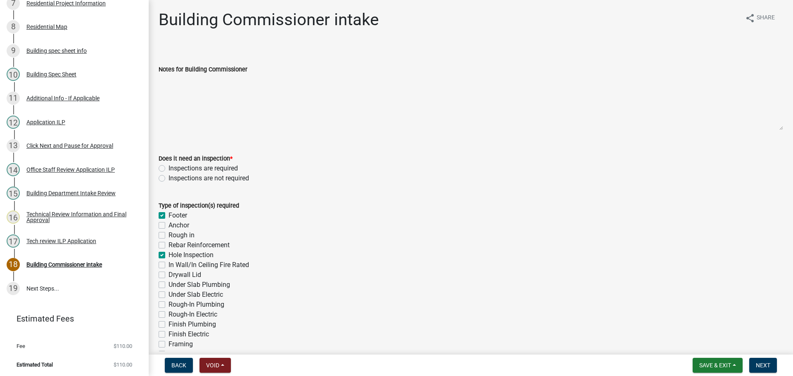
checkbox input "true"
checkbox input "false"
checkbox input "true"
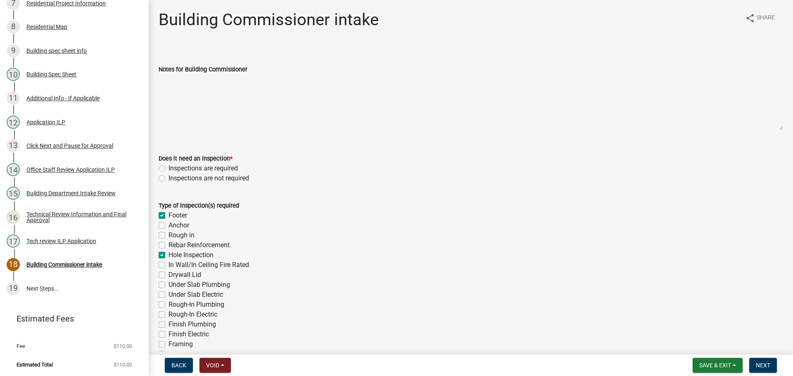
checkbox input "false"
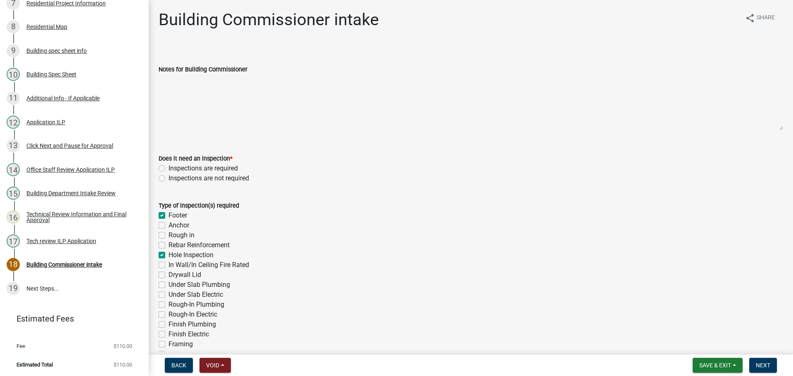
checkbox input "false"
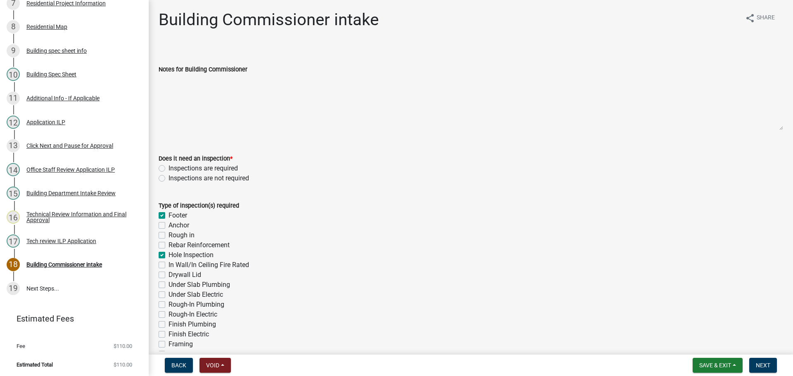
checkbox input "false"
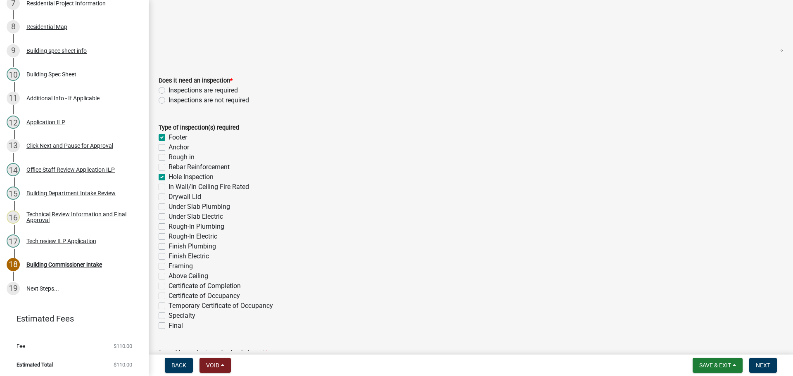
scroll to position [83, 0]
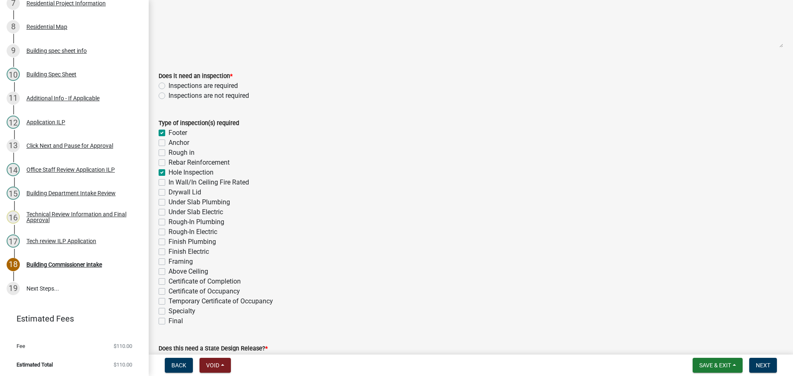
click at [169, 260] on label "Framing" at bounding box center [181, 262] width 24 height 10
click at [169, 260] on input "Framing" at bounding box center [171, 259] width 5 height 5
checkbox input "true"
checkbox input "false"
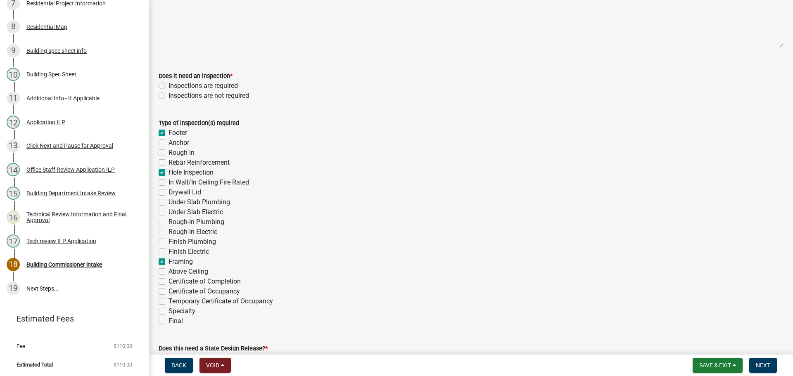
checkbox input "false"
checkbox input "true"
checkbox input "false"
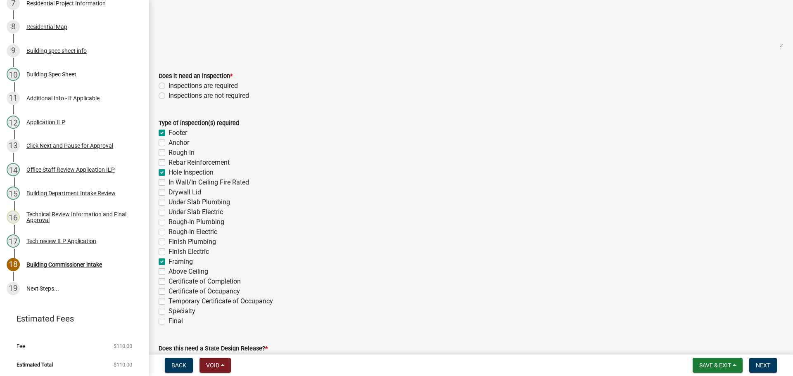
checkbox input "false"
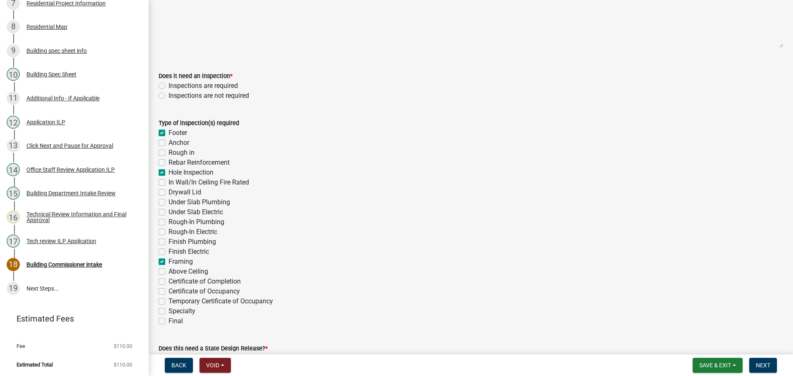
checkbox input "false"
checkbox input "true"
checkbox input "false"
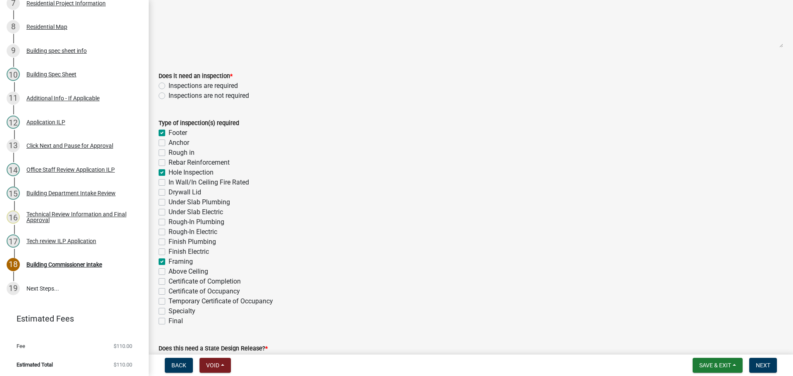
checkbox input "false"
click at [169, 321] on label "Final" at bounding box center [176, 321] width 14 height 10
click at [169, 321] on input "Final" at bounding box center [171, 318] width 5 height 5
checkbox input "true"
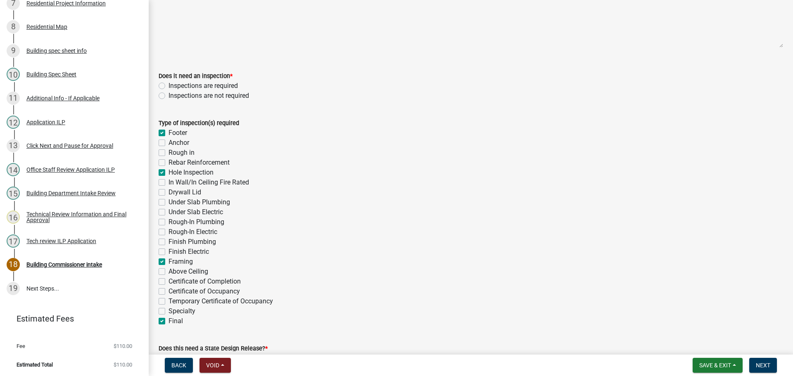
checkbox input "true"
checkbox input "false"
checkbox input "true"
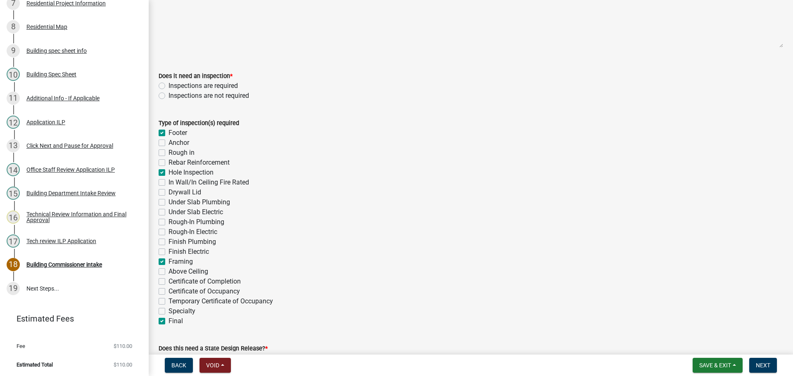
checkbox input "false"
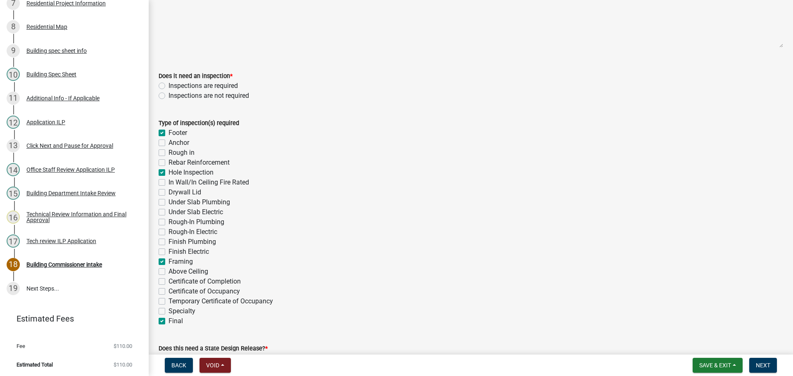
checkbox input "false"
checkbox input "true"
checkbox input "false"
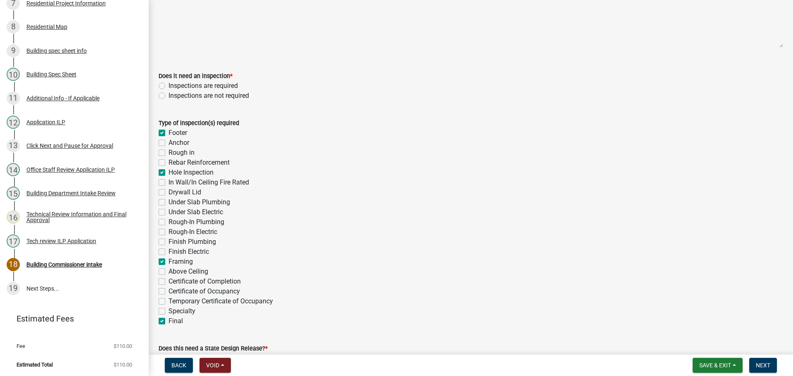
checkbox input "false"
checkbox input "true"
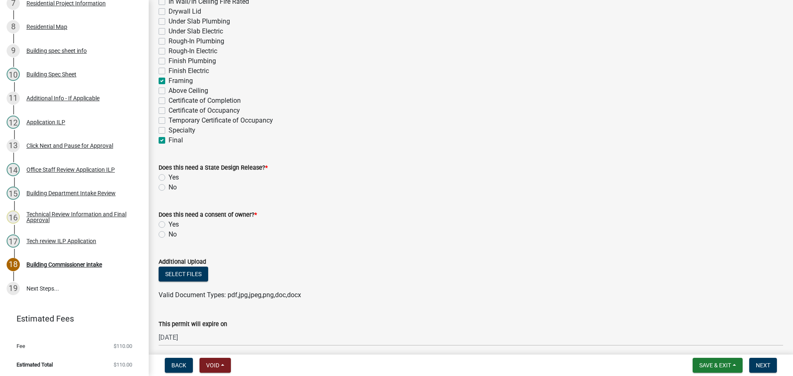
scroll to position [289, 0]
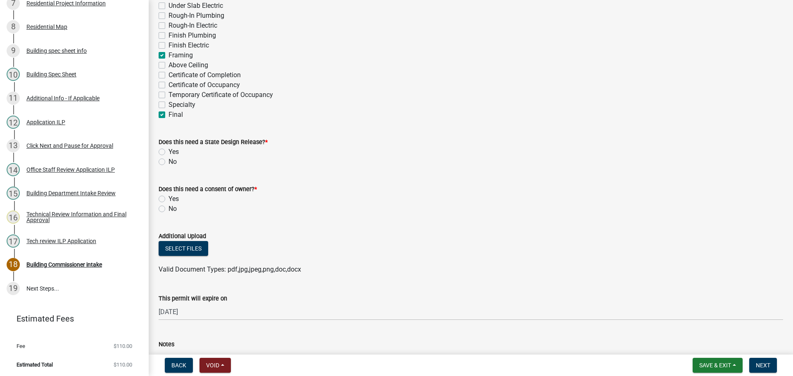
click at [169, 161] on label "No" at bounding box center [173, 162] width 8 height 10
click at [169, 161] on input "No" at bounding box center [171, 159] width 5 height 5
radio input "true"
click at [169, 208] on label "No" at bounding box center [173, 209] width 8 height 10
click at [169, 208] on input "No" at bounding box center [171, 206] width 5 height 5
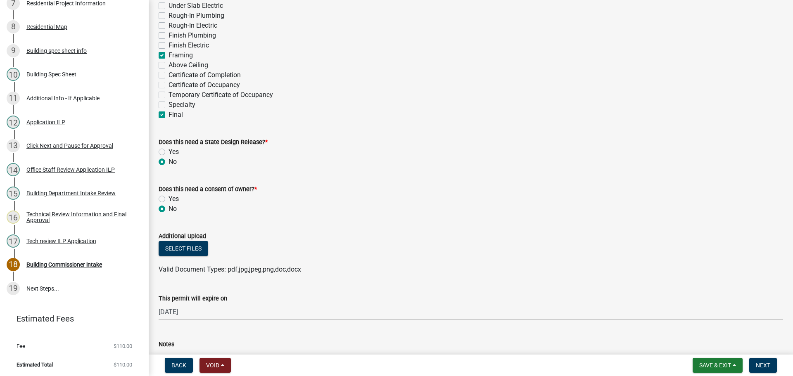
radio input "true"
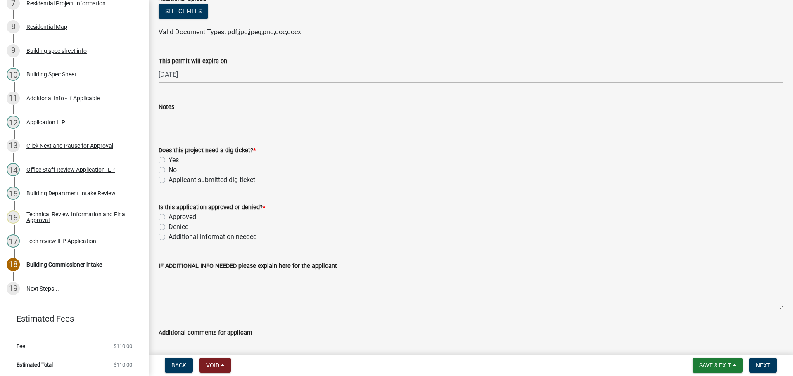
scroll to position [496, 0]
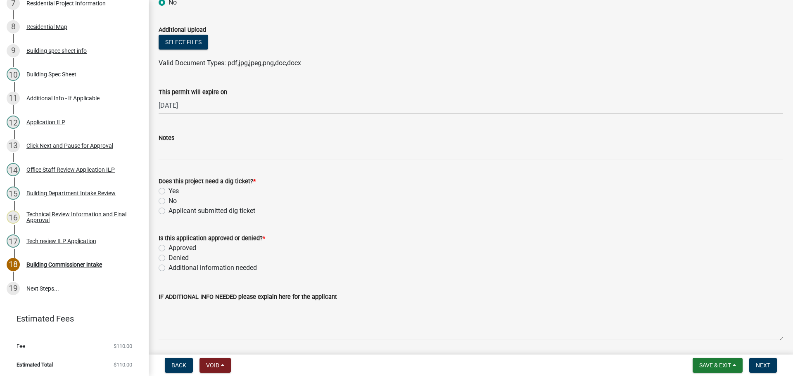
click at [169, 203] on label "No" at bounding box center [173, 201] width 8 height 10
click at [169, 202] on input "No" at bounding box center [171, 198] width 5 height 5
radio input "true"
click at [169, 249] on label "Approved" at bounding box center [183, 248] width 28 height 10
click at [169, 249] on input "Approved" at bounding box center [171, 245] width 5 height 5
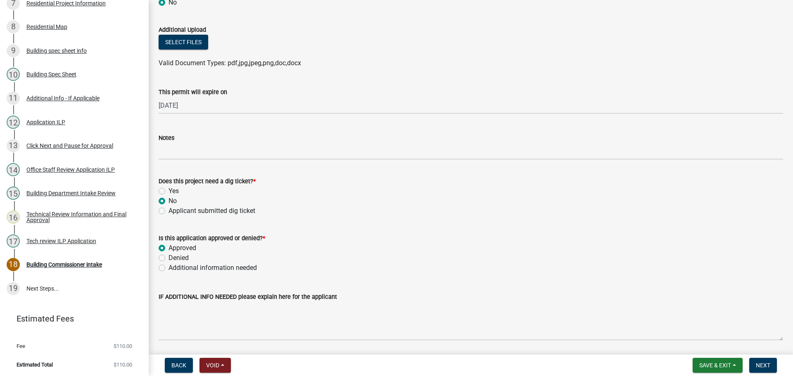
radio input "true"
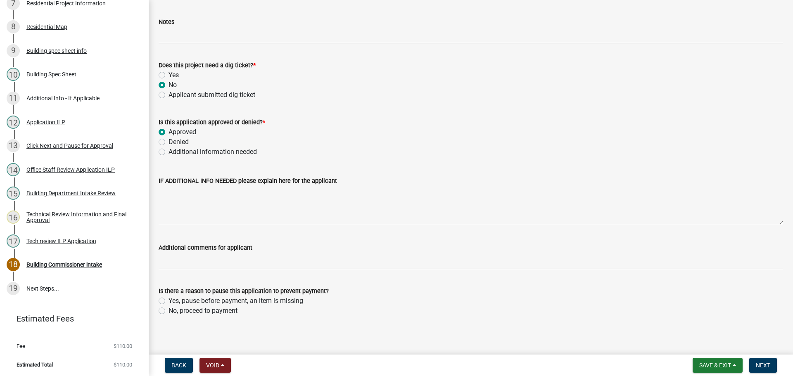
scroll to position [616, 0]
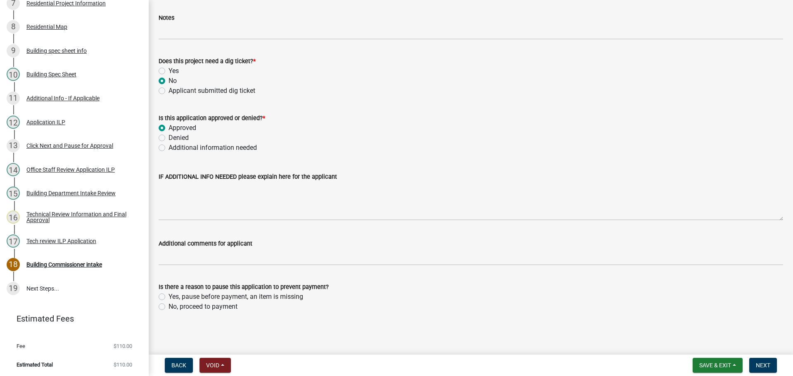
click at [169, 306] on label "No, proceed to payment" at bounding box center [203, 307] width 69 height 10
click at [169, 306] on input "No, proceed to payment" at bounding box center [171, 304] width 5 height 5
radio input "true"
click at [757, 366] on span "Next" at bounding box center [763, 365] width 14 height 7
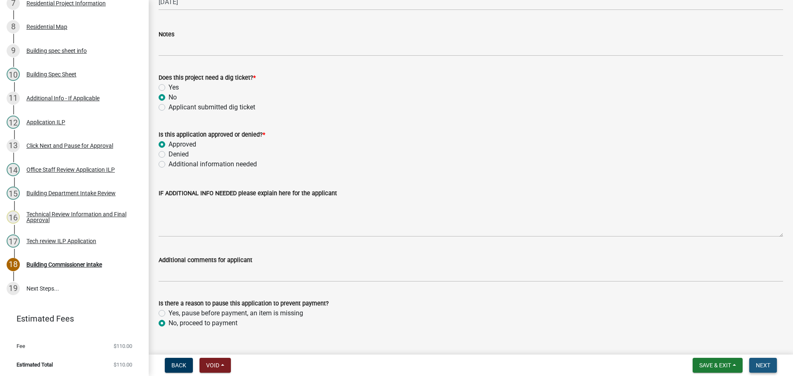
scroll to position [633, 0]
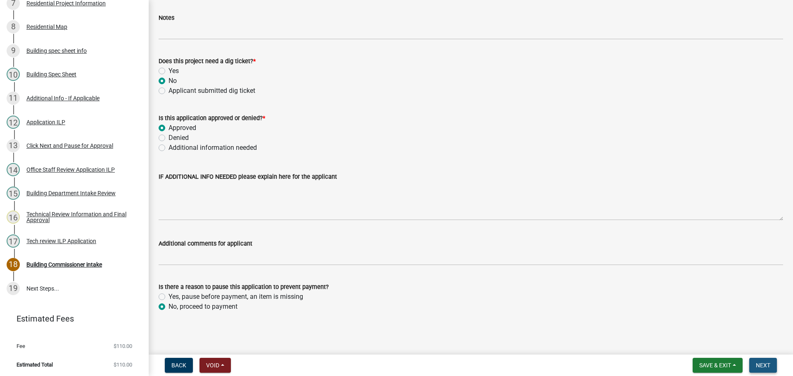
click at [757, 362] on button "Next" at bounding box center [763, 365] width 28 height 15
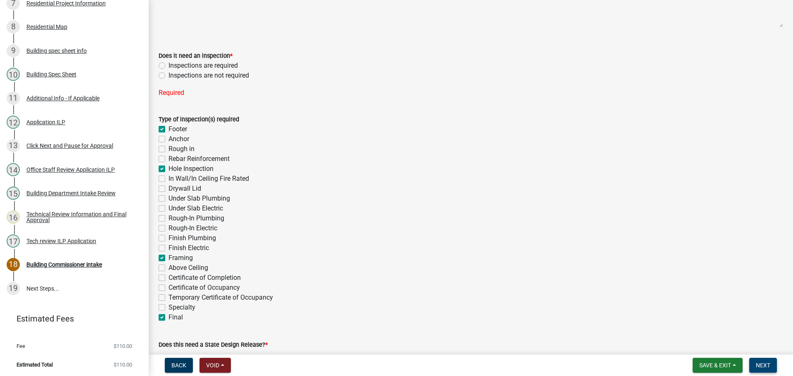
scroll to position [95, 0]
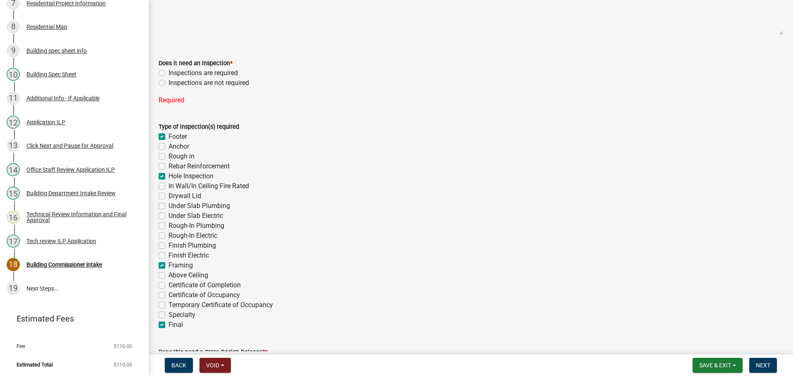
click at [169, 72] on label "Inspections are required" at bounding box center [203, 73] width 69 height 10
click at [169, 72] on input "Inspections are required" at bounding box center [171, 70] width 5 height 5
radio input "true"
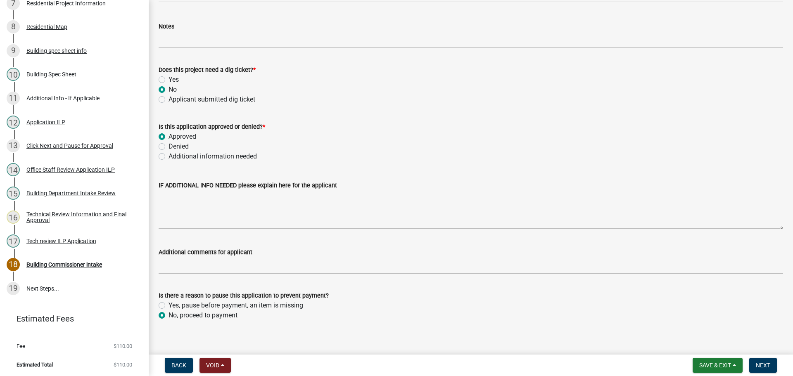
scroll to position [616, 0]
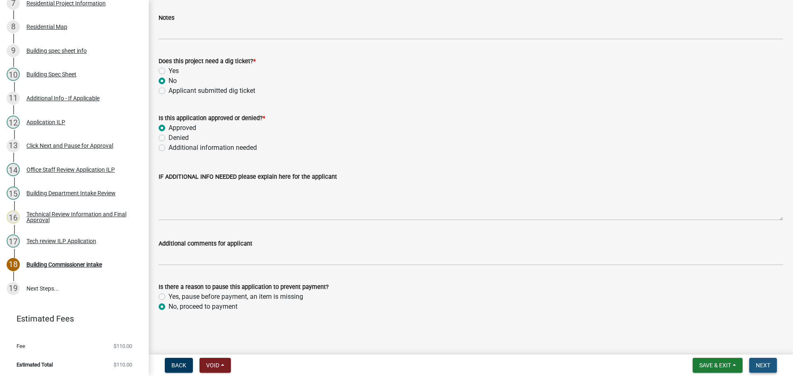
click at [758, 365] on span "Next" at bounding box center [763, 365] width 14 height 7
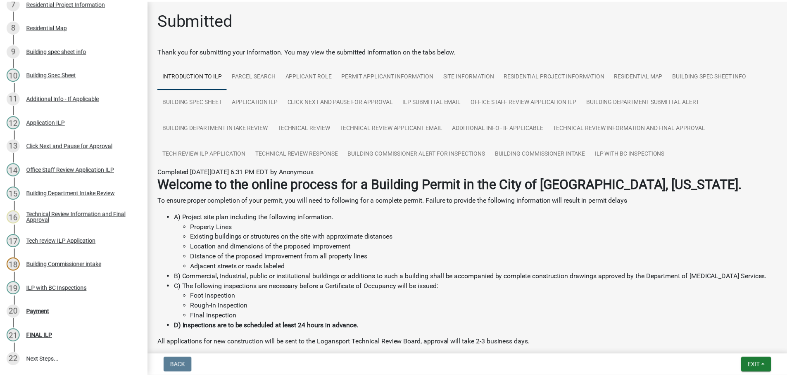
scroll to position [355, 0]
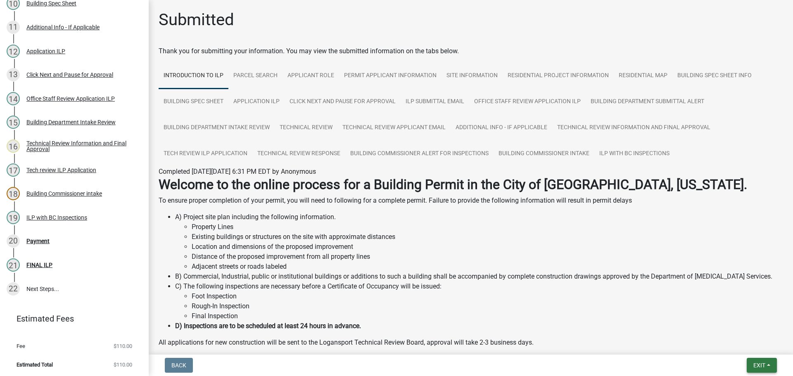
drag, startPoint x: 762, startPoint y: 365, endPoint x: 762, endPoint y: 360, distance: 4.5
click at [762, 364] on span "Exit" at bounding box center [760, 365] width 12 height 7
click at [752, 347] on button "Save & Exit" at bounding box center [744, 344] width 66 height 20
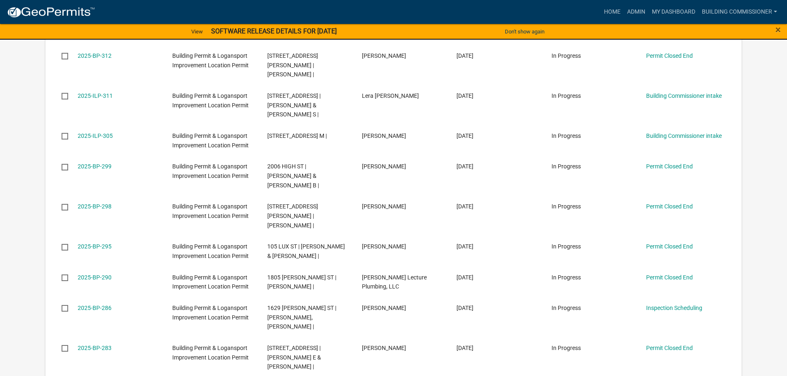
scroll to position [564, 0]
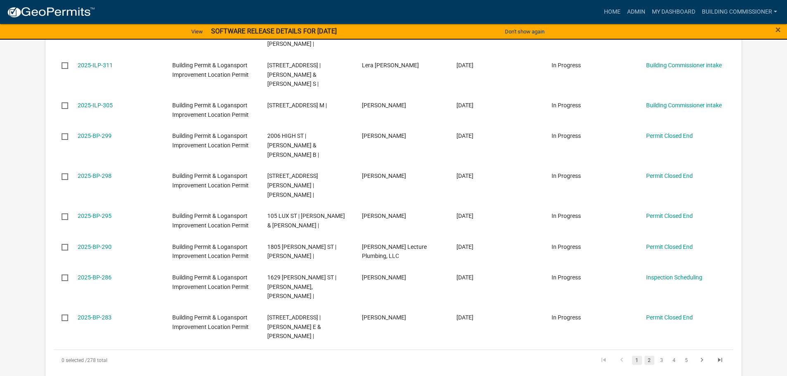
click at [648, 356] on link "2" at bounding box center [650, 360] width 10 height 9
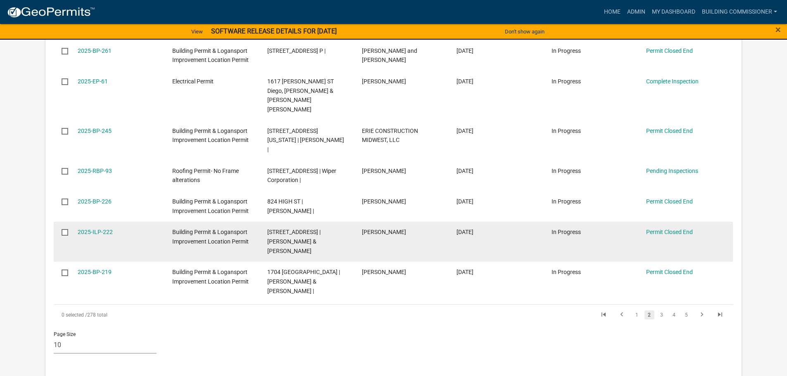
scroll to position [605, 0]
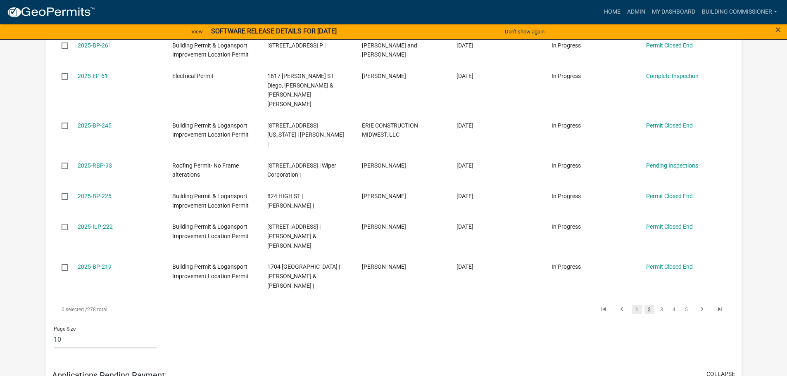
click at [638, 305] on link "1" at bounding box center [637, 309] width 10 height 9
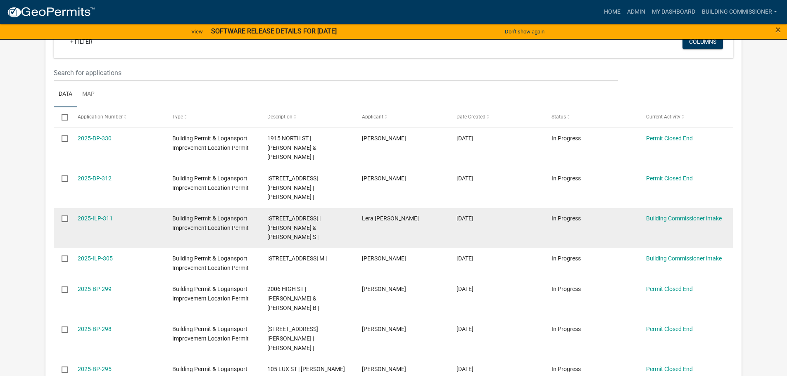
scroll to position [399, 0]
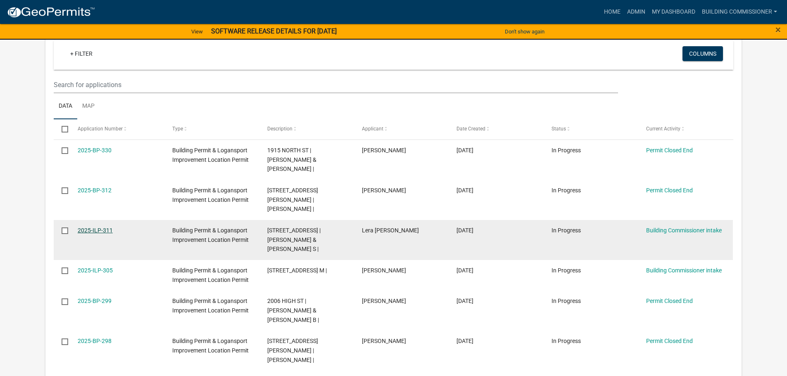
click at [88, 227] on link "2025-ILP-311" at bounding box center [95, 230] width 35 height 7
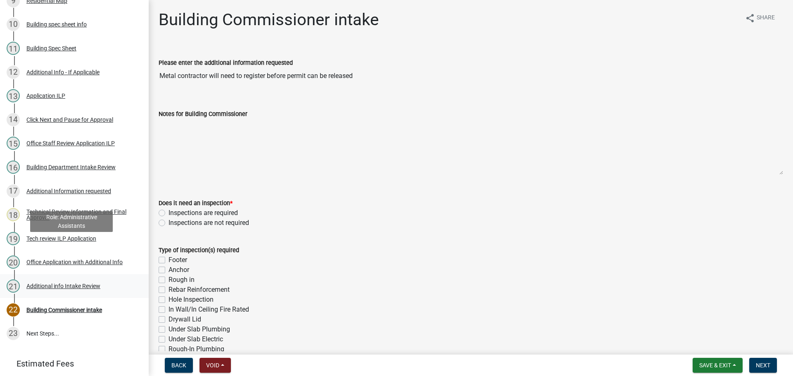
scroll to position [372, 0]
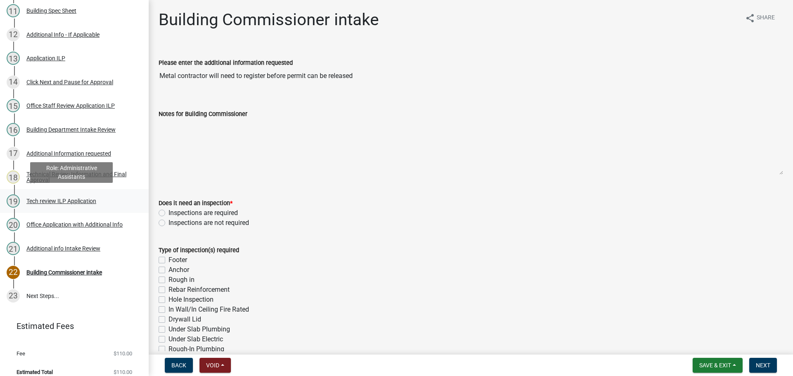
click at [56, 198] on div "Tech review ILP Application" at bounding box center [61, 201] width 70 height 6
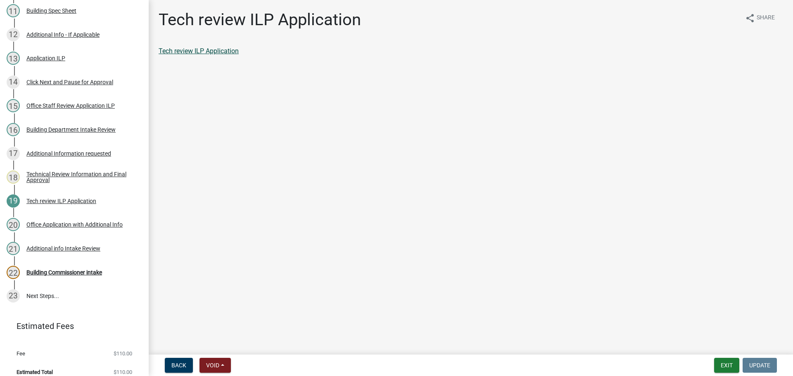
click at [203, 53] on link "Tech review ILP Application" at bounding box center [199, 51] width 80 height 8
click at [192, 50] on link "Tech review ILP Application" at bounding box center [199, 51] width 80 height 8
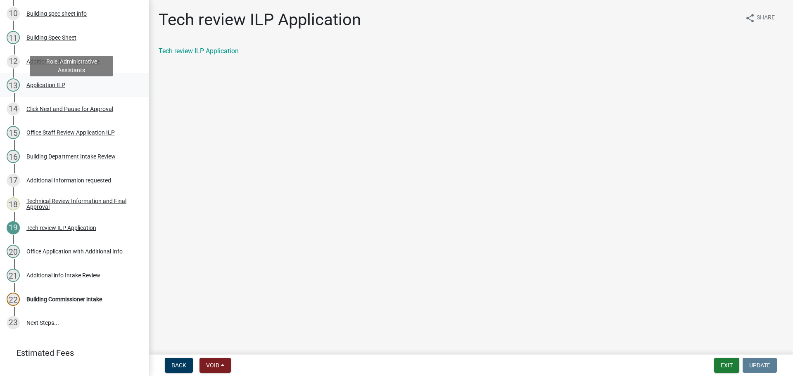
scroll to position [331, 0]
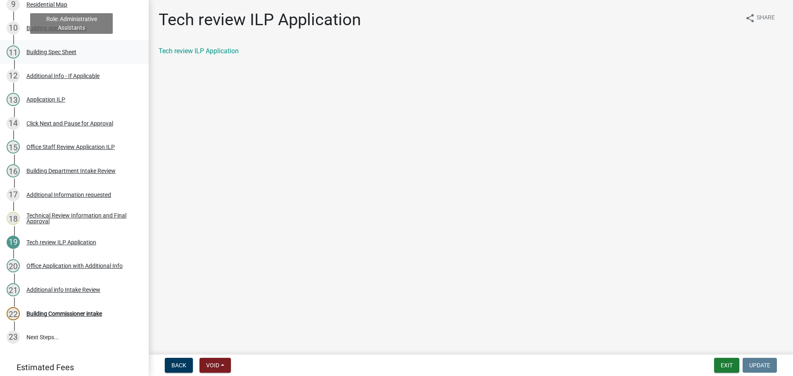
click at [52, 49] on div "Building Spec Sheet" at bounding box center [51, 52] width 50 height 6
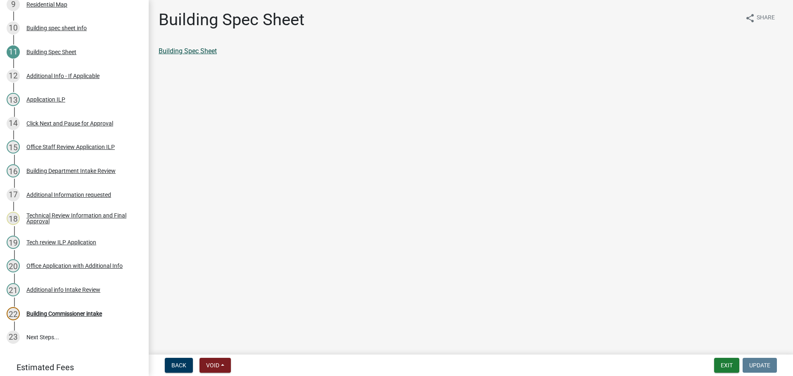
click at [186, 51] on link "Building Spec Sheet" at bounding box center [188, 51] width 58 height 8
click at [74, 311] on div "Building Commissioner intake" at bounding box center [64, 314] width 76 height 6
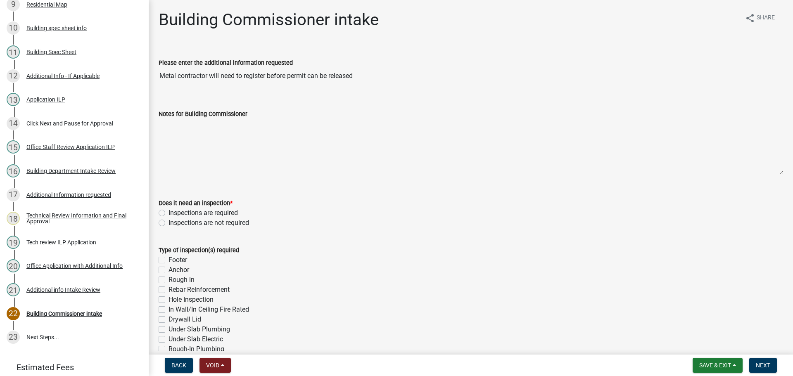
click at [169, 213] on label "Inspections are required" at bounding box center [203, 213] width 69 height 10
click at [169, 213] on input "Inspections are required" at bounding box center [171, 210] width 5 height 5
radio input "true"
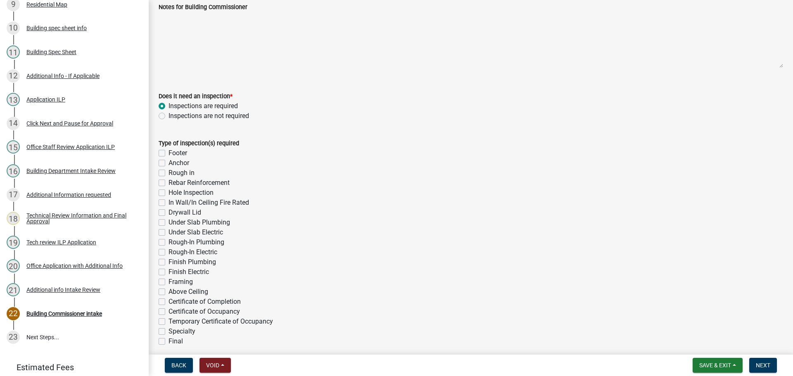
scroll to position [124, 0]
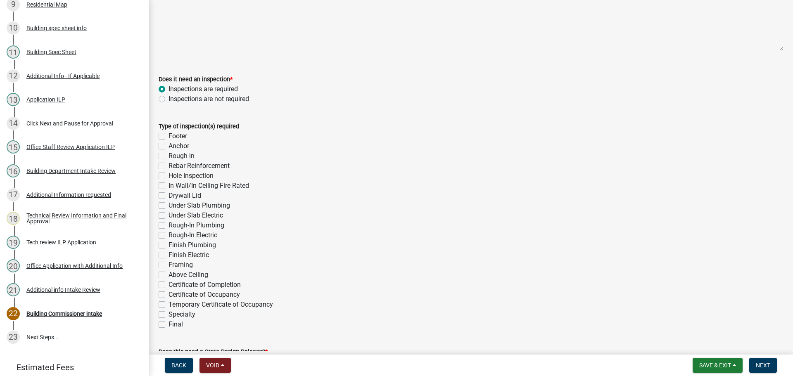
click at [169, 176] on label "Hole Inspection" at bounding box center [191, 176] width 45 height 10
click at [169, 176] on input "Hole Inspection" at bounding box center [171, 173] width 5 height 5
checkbox input "true"
checkbox input "false"
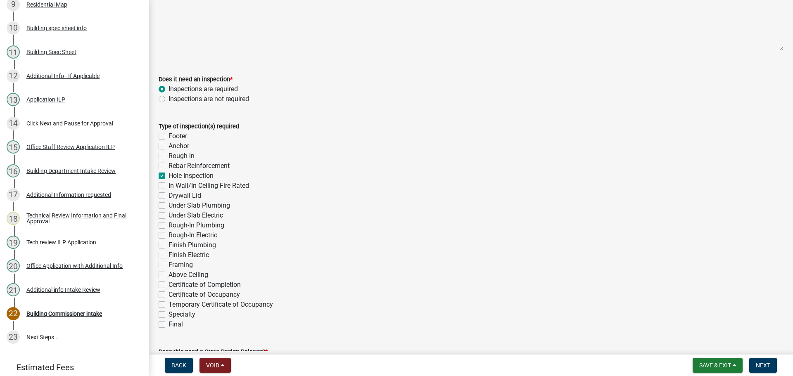
checkbox input "false"
checkbox input "true"
checkbox input "false"
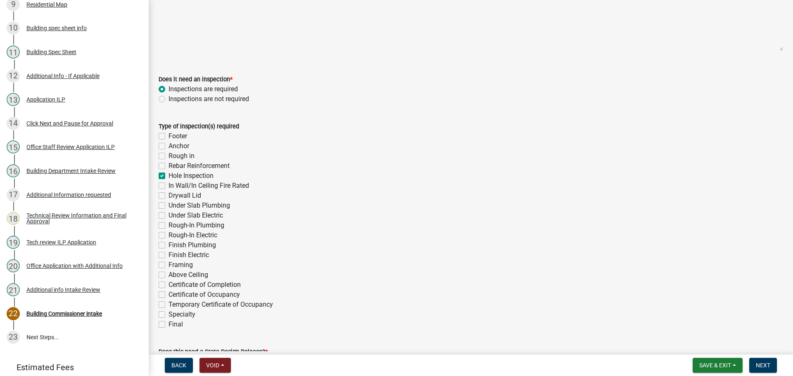
checkbox input "false"
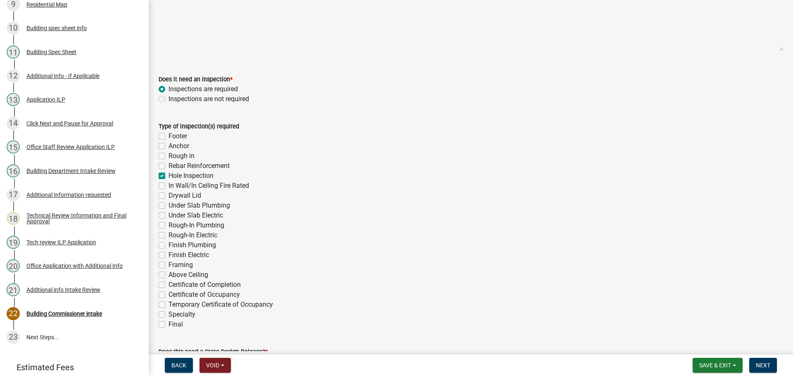
checkbox input "false"
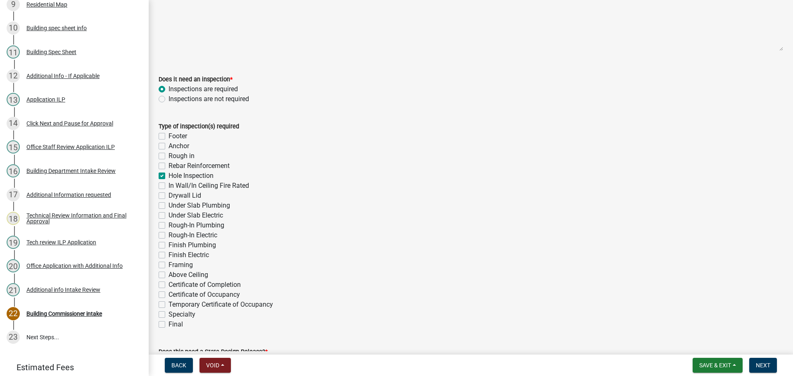
checkbox input "false"
click at [169, 175] on label "Hole Inspection" at bounding box center [191, 176] width 45 height 10
click at [169, 175] on input "Hole Inspection" at bounding box center [171, 173] width 5 height 5
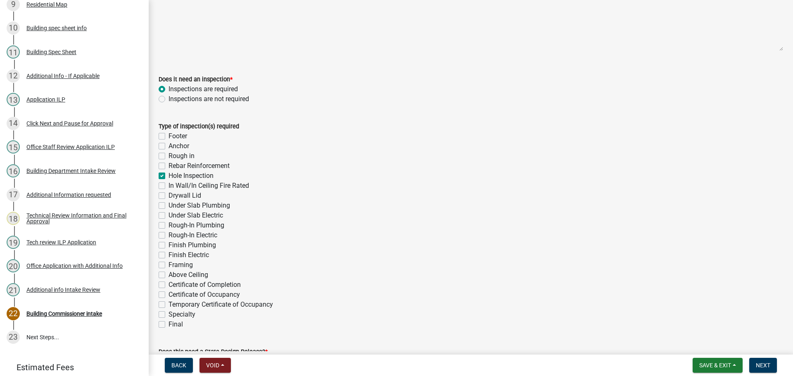
checkbox input "false"
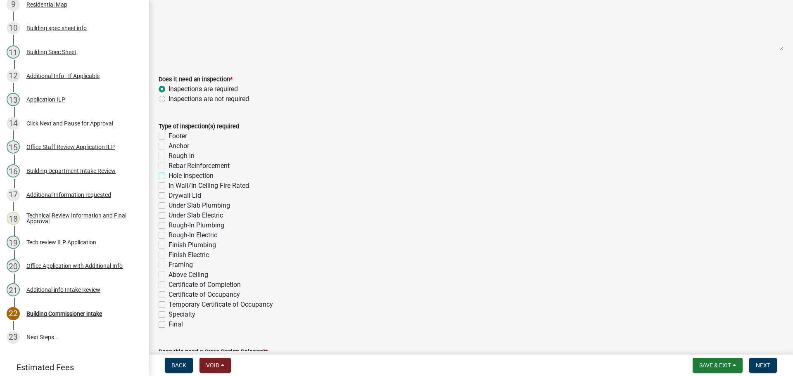
checkbox input "false"
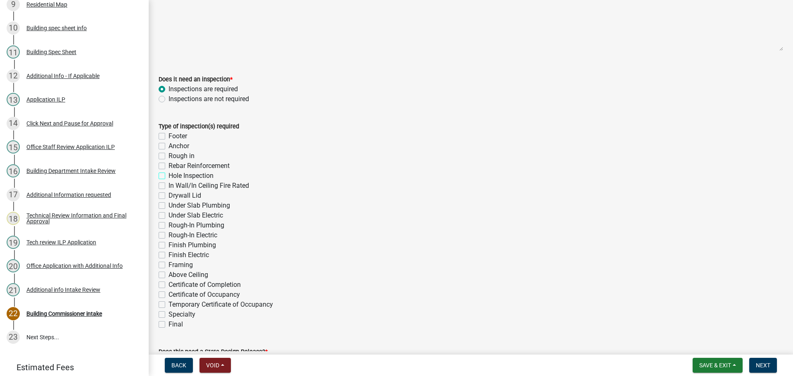
checkbox input "false"
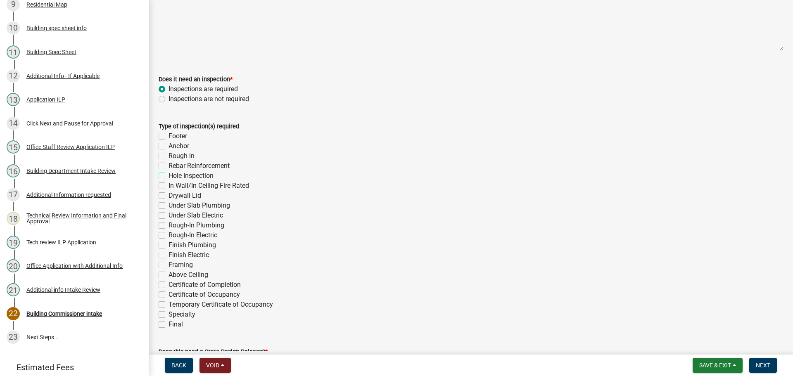
checkbox input "false"
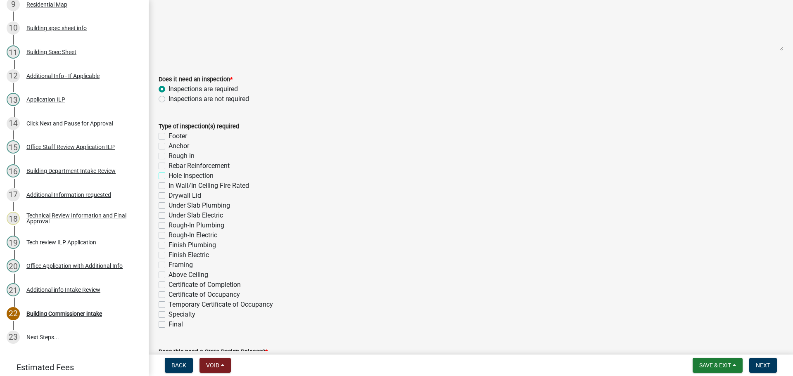
checkbox input "false"
click at [169, 135] on label "Footer" at bounding box center [178, 136] width 19 height 10
click at [169, 135] on input "Footer" at bounding box center [171, 133] width 5 height 5
checkbox input "true"
checkbox input "false"
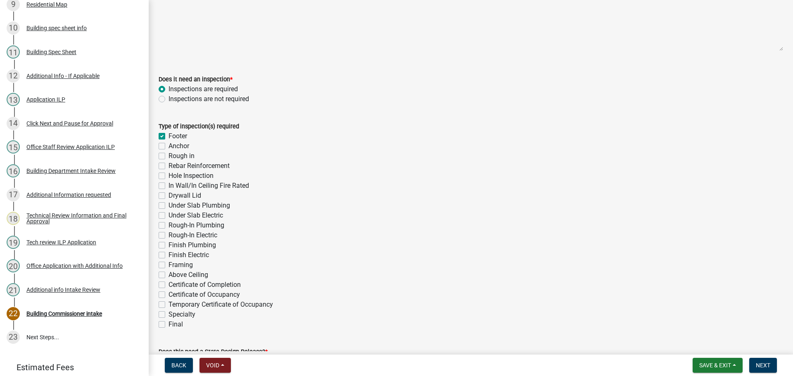
checkbox input "false"
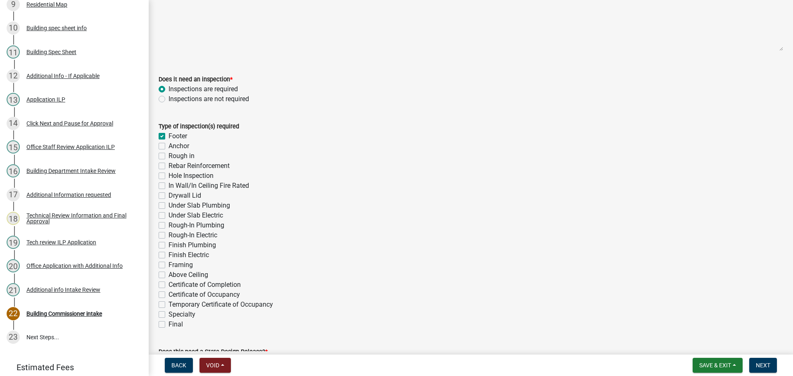
checkbox input "false"
click at [169, 264] on label "Framing" at bounding box center [181, 265] width 24 height 10
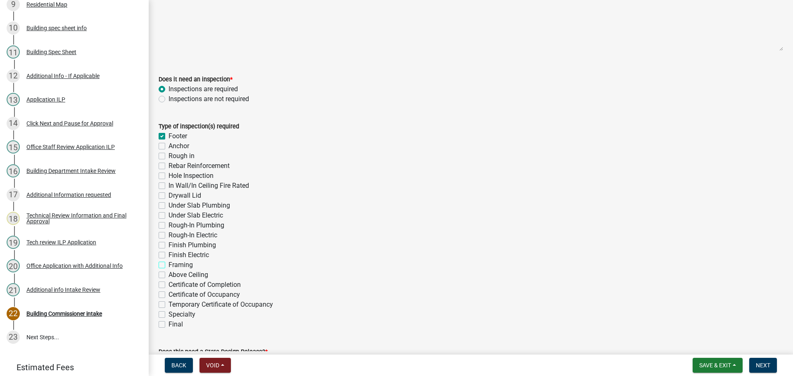
click at [169, 264] on input "Framing" at bounding box center [171, 262] width 5 height 5
click at [169, 324] on label "Final" at bounding box center [176, 325] width 14 height 10
click at [169, 324] on input "Final" at bounding box center [171, 322] width 5 height 5
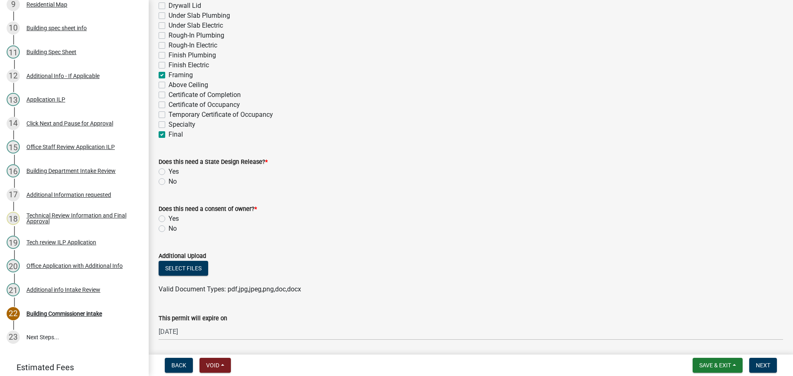
scroll to position [372, 0]
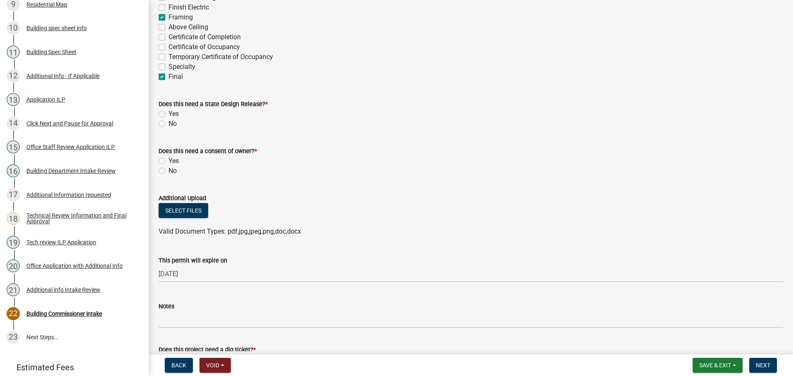
click at [169, 124] on label "No" at bounding box center [173, 124] width 8 height 10
click at [169, 124] on input "No" at bounding box center [171, 121] width 5 height 5
click at [44, 240] on div "Tech review ILP Application" at bounding box center [61, 243] width 70 height 6
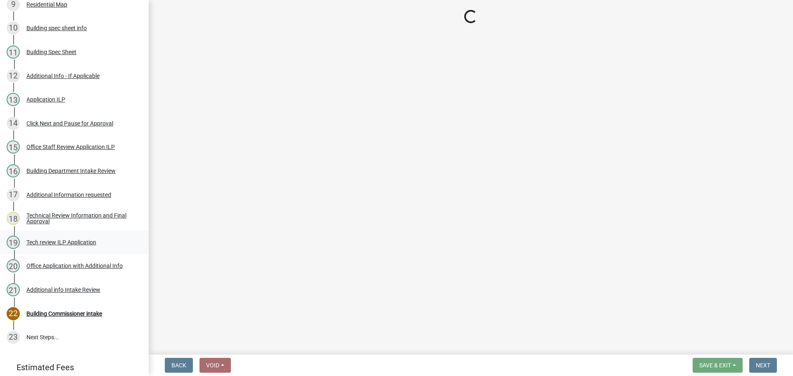
scroll to position [0, 0]
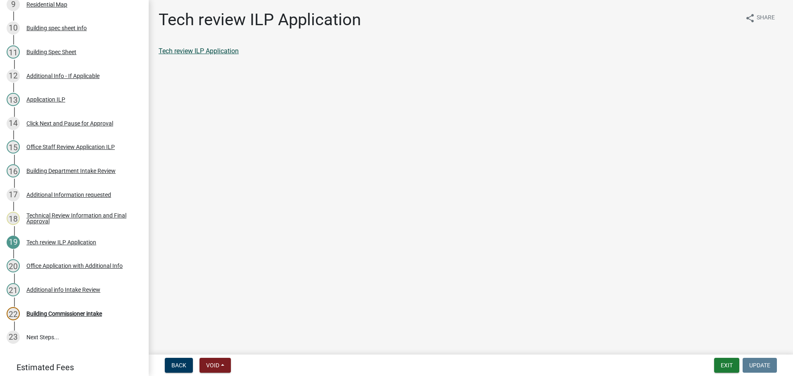
click at [209, 52] on link "Tech review ILP Application" at bounding box center [199, 51] width 80 height 8
click at [56, 311] on div "Building Commissioner intake" at bounding box center [64, 314] width 76 height 6
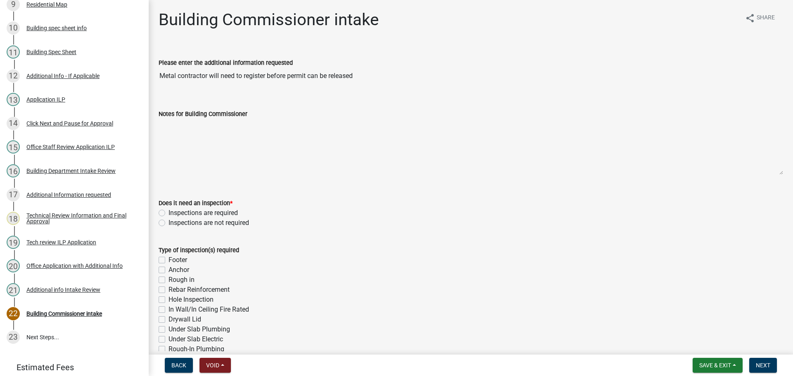
drag, startPoint x: 160, startPoint y: 213, endPoint x: 168, endPoint y: 223, distance: 13.0
click at [169, 214] on label "Inspections are required" at bounding box center [203, 213] width 69 height 10
click at [169, 214] on input "Inspections are required" at bounding box center [171, 210] width 5 height 5
click at [169, 260] on label "Footer" at bounding box center [178, 260] width 19 height 10
click at [169, 260] on input "Footer" at bounding box center [171, 257] width 5 height 5
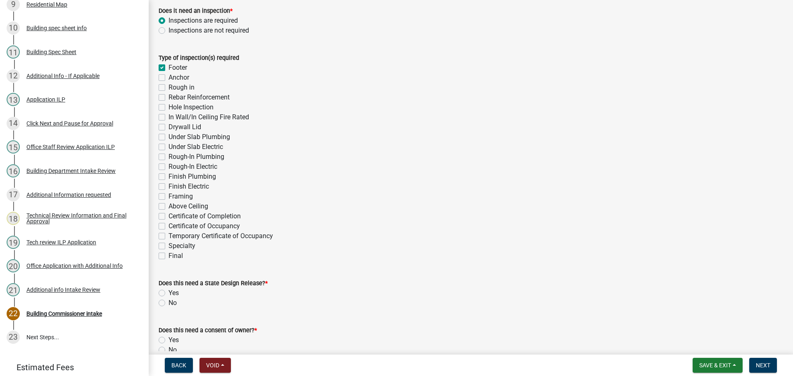
scroll to position [207, 0]
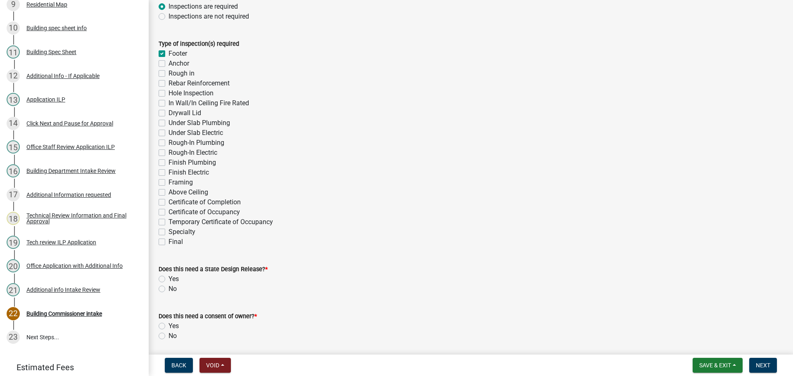
click at [169, 288] on label "No" at bounding box center [173, 289] width 8 height 10
click at [169, 288] on input "No" at bounding box center [171, 286] width 5 height 5
click at [169, 335] on label "No" at bounding box center [173, 336] width 8 height 10
click at [169, 335] on input "No" at bounding box center [171, 333] width 5 height 5
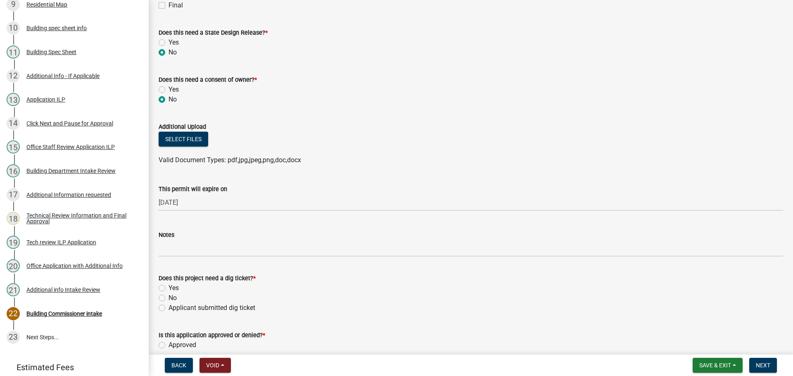
scroll to position [537, 0]
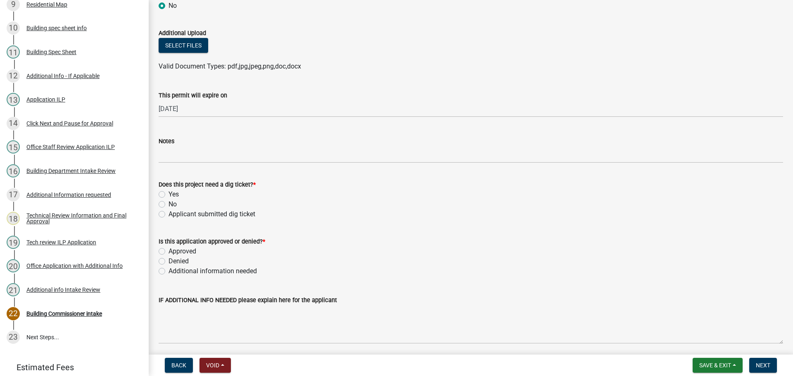
click at [169, 193] on label "Yes" at bounding box center [174, 195] width 10 height 10
click at [169, 193] on input "Yes" at bounding box center [171, 192] width 5 height 5
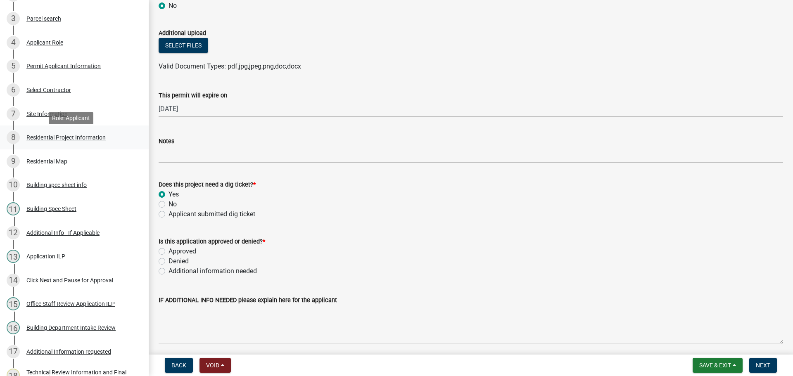
scroll to position [165, 0]
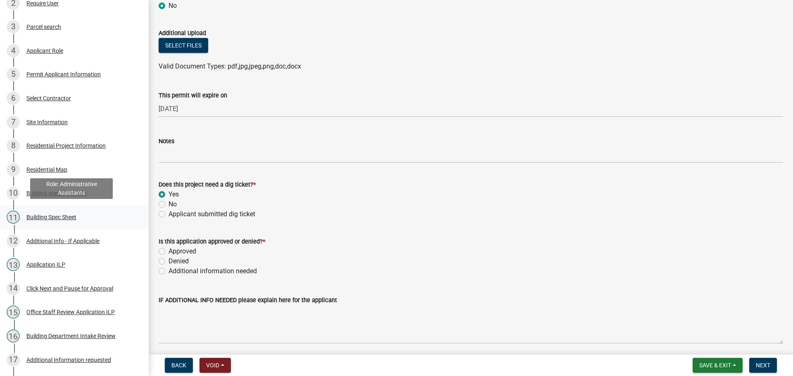
click at [50, 216] on div "Building Spec Sheet" at bounding box center [51, 217] width 50 height 6
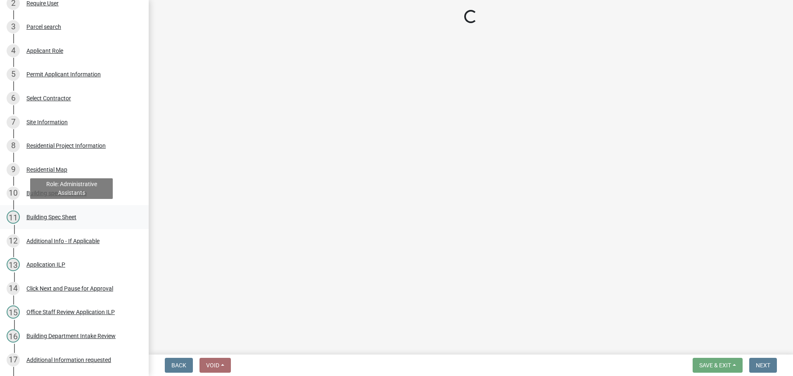
scroll to position [0, 0]
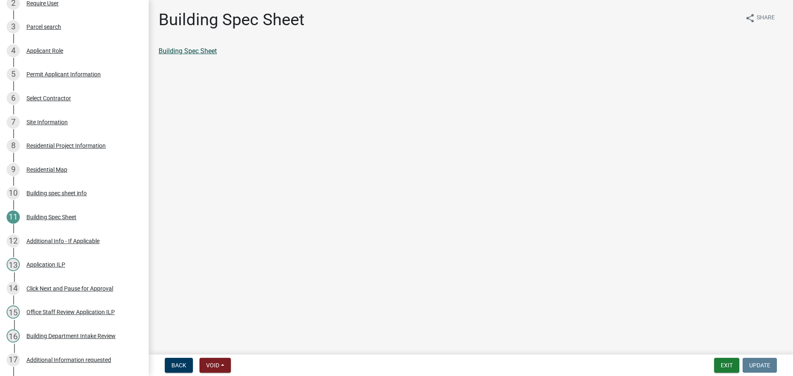
click at [180, 52] on link "Building Spec Sheet" at bounding box center [188, 51] width 58 height 8
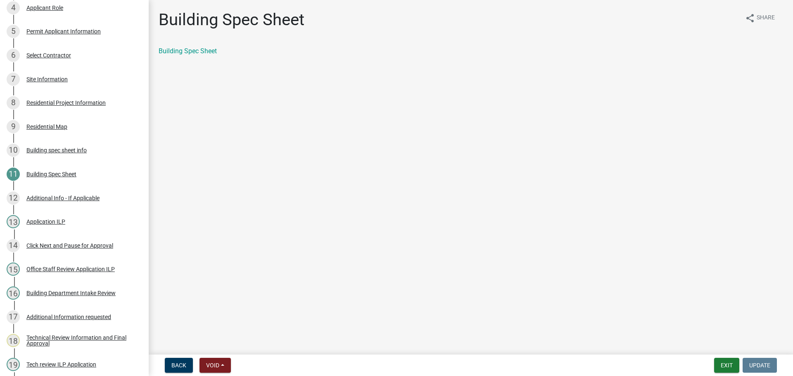
scroll to position [331, 0]
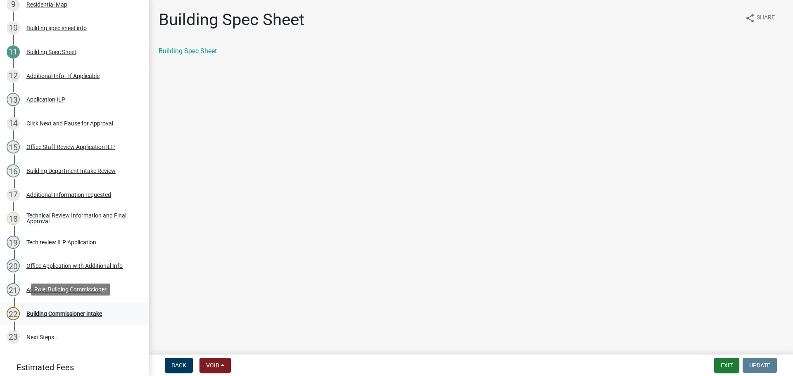
click at [72, 311] on div "Building Commissioner intake" at bounding box center [64, 314] width 76 height 6
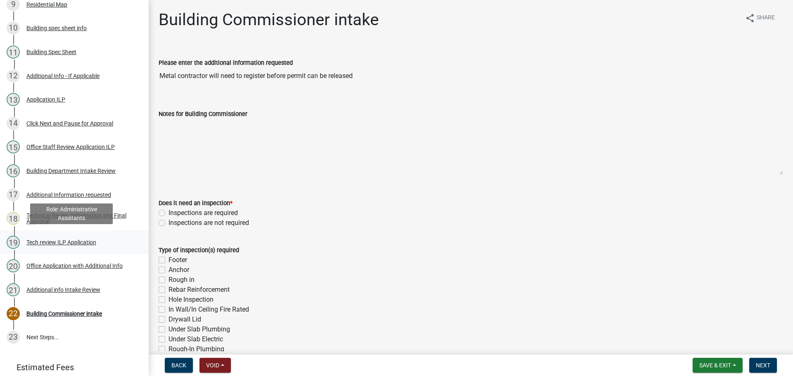
click at [53, 241] on div "Tech review ILP Application" at bounding box center [61, 243] width 70 height 6
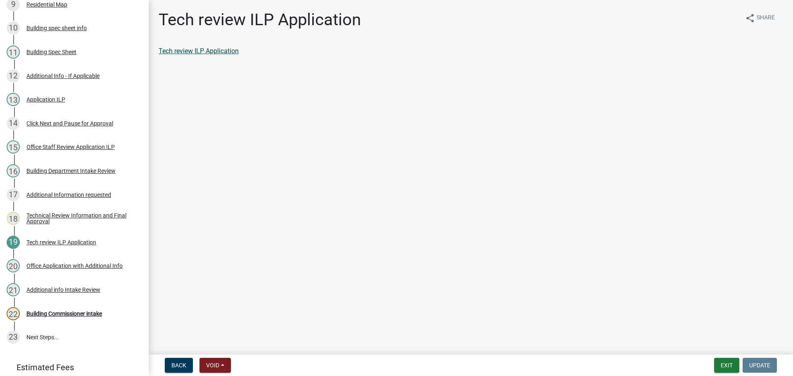
click at [214, 53] on link "Tech review ILP Application" at bounding box center [199, 51] width 80 height 8
click at [57, 314] on div "Building Commissioner intake" at bounding box center [64, 314] width 76 height 6
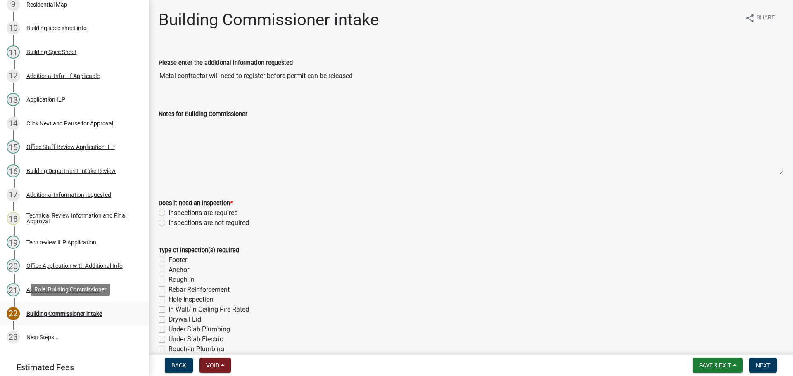
click at [59, 311] on div "Building Commissioner intake" at bounding box center [64, 314] width 76 height 6
click at [169, 259] on label "Footer" at bounding box center [178, 260] width 19 height 10
click at [169, 259] on input "Footer" at bounding box center [171, 257] width 5 height 5
click at [169, 298] on label "Hole Inspection" at bounding box center [191, 300] width 45 height 10
click at [169, 298] on input "Hole Inspection" at bounding box center [171, 297] width 5 height 5
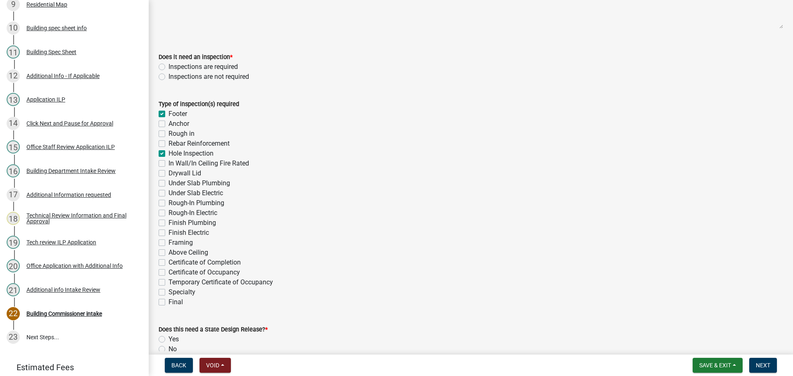
scroll to position [165, 0]
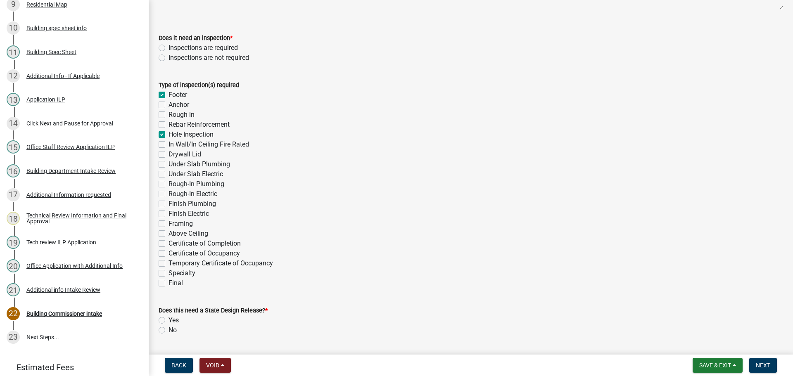
click at [169, 224] on label "Framing" at bounding box center [181, 224] width 24 height 10
click at [169, 224] on input "Framing" at bounding box center [171, 221] width 5 height 5
click at [169, 285] on label "Final" at bounding box center [176, 283] width 14 height 10
click at [169, 284] on input "Final" at bounding box center [171, 280] width 5 height 5
click at [169, 105] on label "Anchor" at bounding box center [179, 105] width 21 height 10
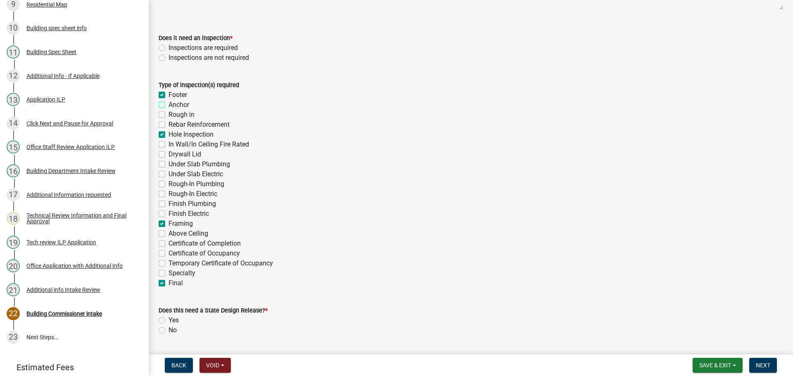
click at [169, 105] on input "Anchor" at bounding box center [171, 102] width 5 height 5
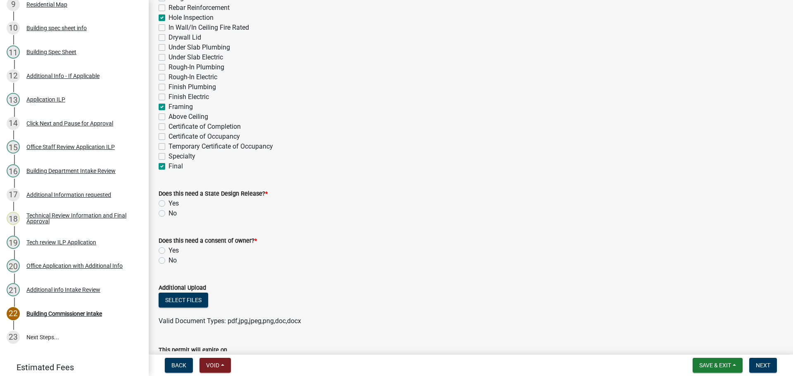
scroll to position [289, 0]
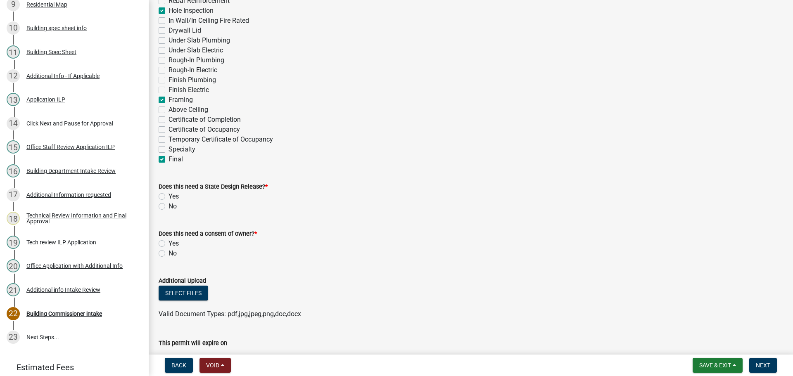
click at [169, 205] on label "No" at bounding box center [173, 207] width 8 height 10
click at [169, 205] on input "No" at bounding box center [171, 204] width 5 height 5
drag, startPoint x: 161, startPoint y: 253, endPoint x: 164, endPoint y: 260, distance: 8.1
click at [169, 253] on label "No" at bounding box center [173, 254] width 8 height 10
click at [169, 253] on input "No" at bounding box center [171, 251] width 5 height 5
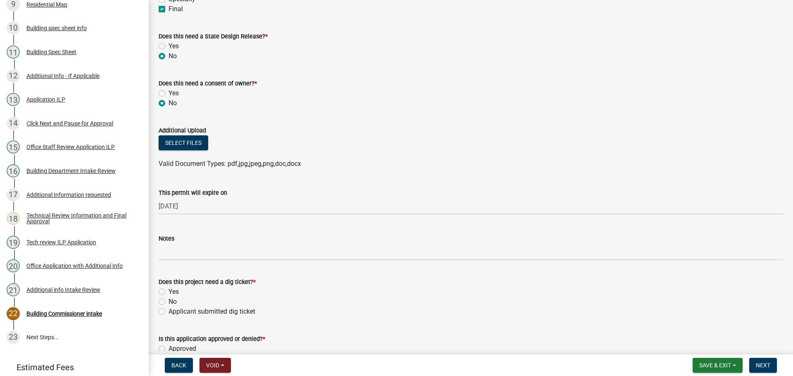
scroll to position [454, 0]
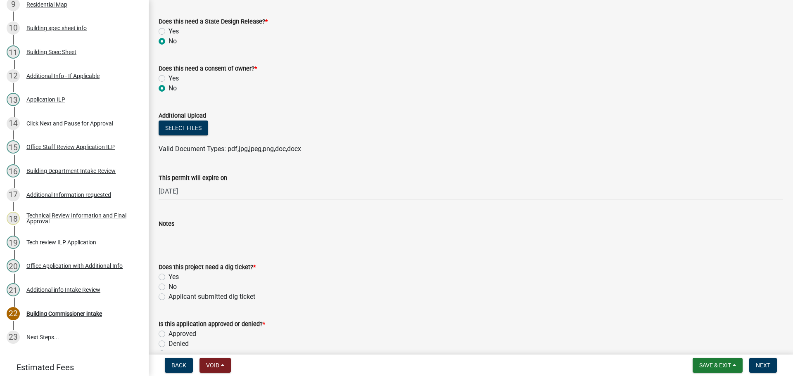
click at [169, 276] on label "Yes" at bounding box center [174, 277] width 10 height 10
click at [169, 276] on input "Yes" at bounding box center [171, 274] width 5 height 5
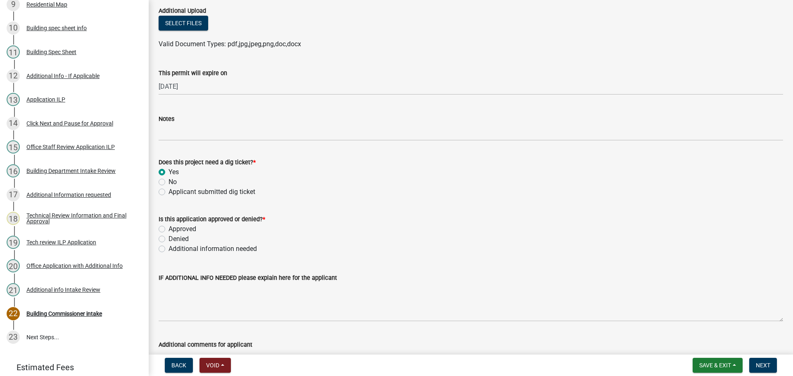
scroll to position [578, 0]
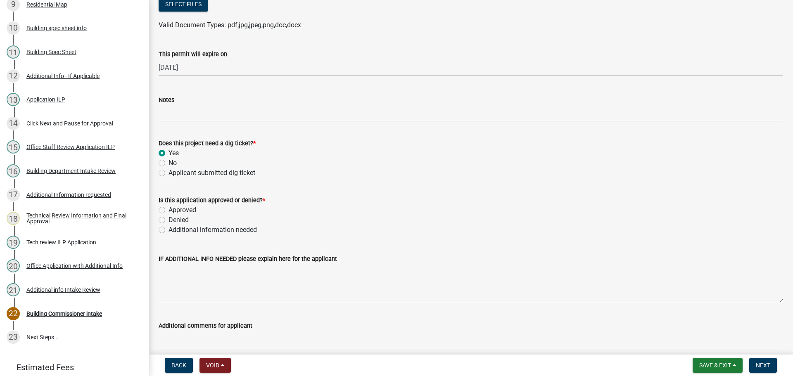
click at [169, 230] on label "Additional information needed" at bounding box center [213, 230] width 88 height 10
click at [169, 230] on input "Additional information needed" at bounding box center [171, 227] width 5 height 5
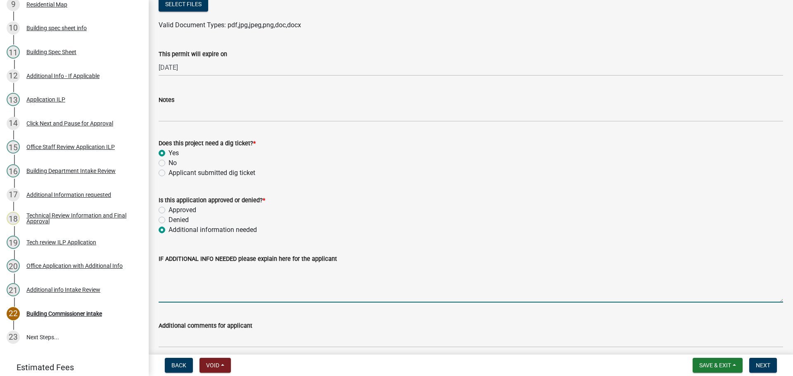
click at [188, 301] on textarea "IF ADDITIONAL INFO NEEDED please explain here for the applicant" at bounding box center [471, 283] width 625 height 39
click at [301, 269] on textarea "Monolithic Slab with footings will be required. 12inches" at bounding box center [471, 283] width 625 height 39
click at [327, 268] on textarea "Monolithic Slab with footings will be required. 12 inches" at bounding box center [471, 283] width 625 height 39
click at [374, 272] on textarea "Monolithic Slab with footings will be required. 12 inches thickened slab" at bounding box center [471, 283] width 625 height 39
click at [420, 270] on textarea "Monolithic Slab with footings will be required. 12 inches thickened slab around…" at bounding box center [471, 283] width 625 height 39
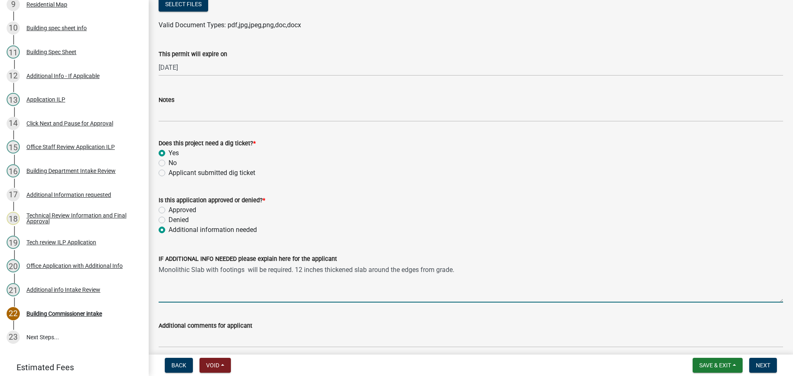
click at [465, 271] on textarea "Monolithic Slab with footings will be required. 12 inches thickened slab around…" at bounding box center [471, 283] width 625 height 39
click at [458, 269] on textarea "Monolithic Slab with footings will be required. 12 inches thickened slab around…" at bounding box center [471, 283] width 625 height 39
click at [557, 268] on textarea "Monolithic Slab with footings will be required. 12 inches thickened slab around…" at bounding box center [471, 283] width 625 height 39
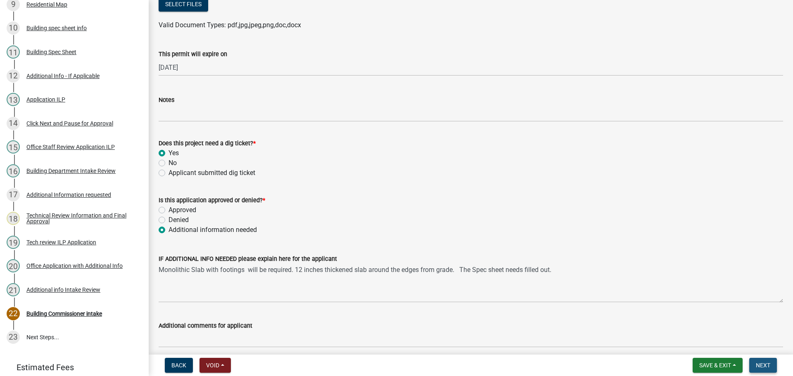
click at [766, 364] on span "Next" at bounding box center [763, 365] width 14 height 7
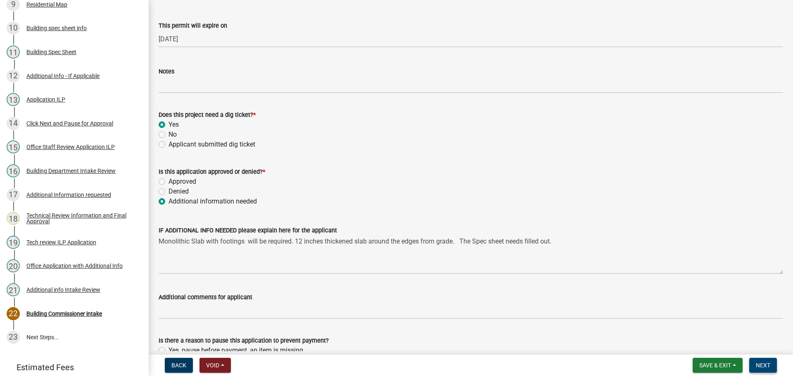
scroll to position [677, 0]
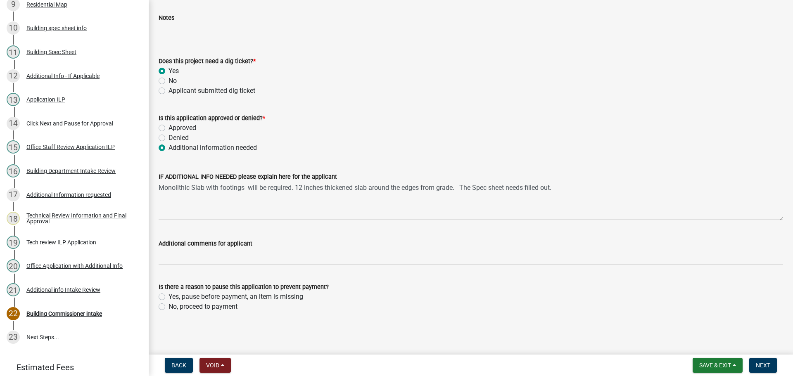
click at [169, 297] on label "Yes, pause before payment, an item is missing" at bounding box center [236, 297] width 135 height 10
click at [169, 297] on input "Yes, pause before payment, an item is missing" at bounding box center [171, 294] width 5 height 5
click at [761, 360] on button "Next" at bounding box center [763, 365] width 28 height 15
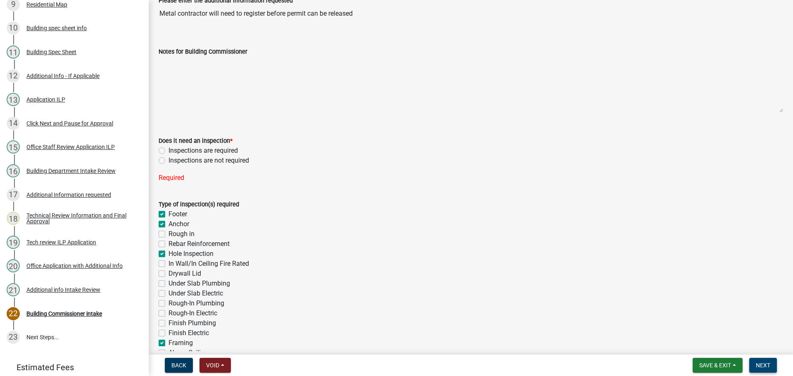
scroll to position [57, 0]
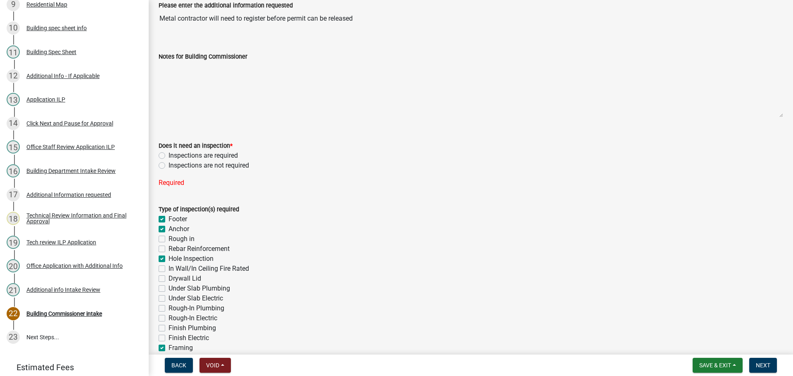
click at [169, 155] on label "Inspections are required" at bounding box center [203, 156] width 69 height 10
click at [169, 155] on input "Inspections are required" at bounding box center [171, 153] width 5 height 5
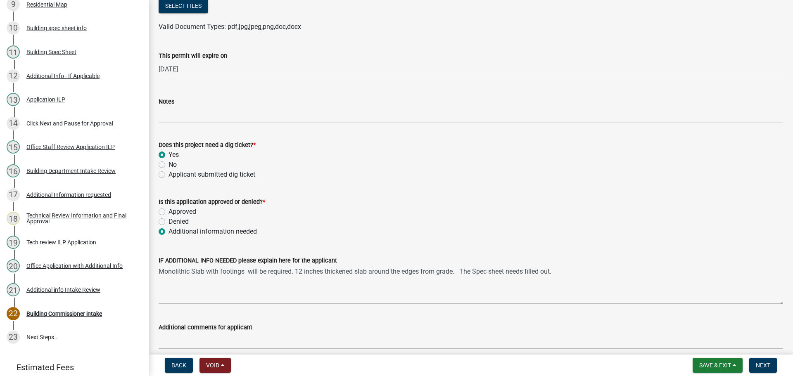
scroll to position [661, 0]
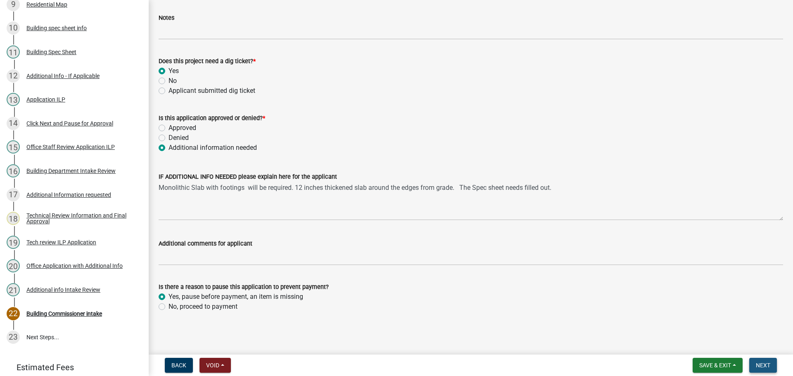
click at [765, 363] on span "Next" at bounding box center [763, 365] width 14 height 7
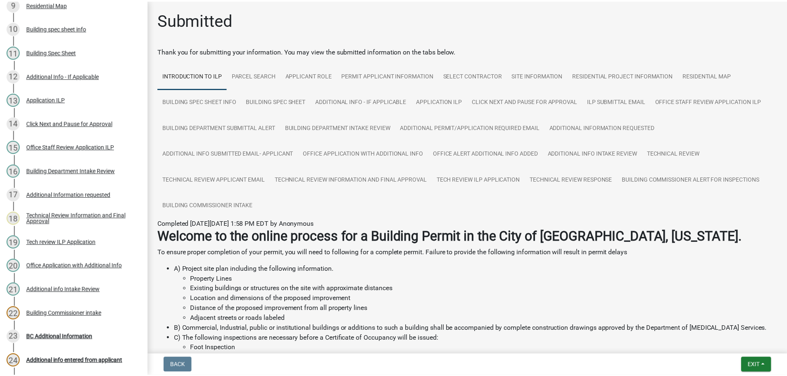
scroll to position [378, 0]
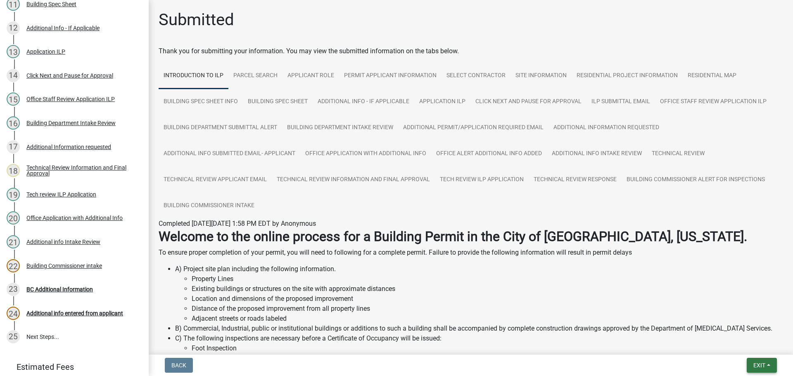
click at [763, 363] on span "Exit" at bounding box center [760, 365] width 12 height 7
click at [752, 347] on button "Save & Exit" at bounding box center [744, 344] width 66 height 20
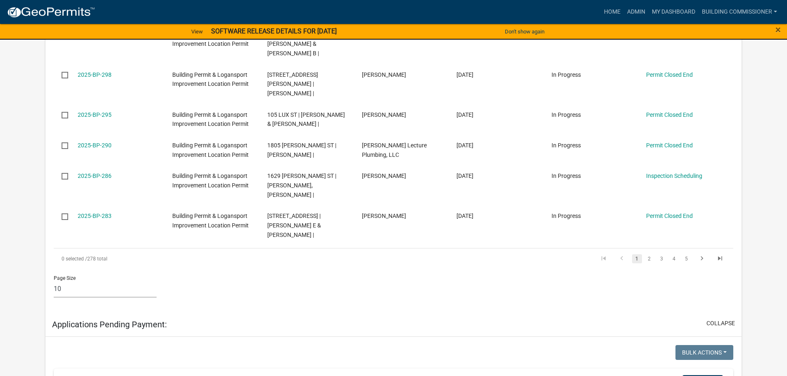
scroll to position [661, 0]
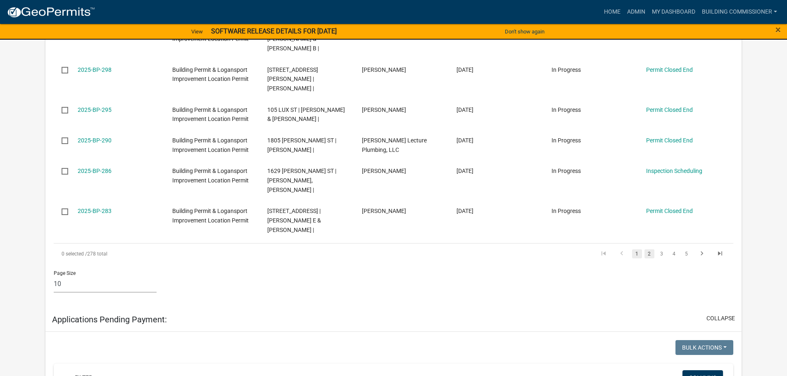
click at [649, 250] on link "2" at bounding box center [650, 254] width 10 height 9
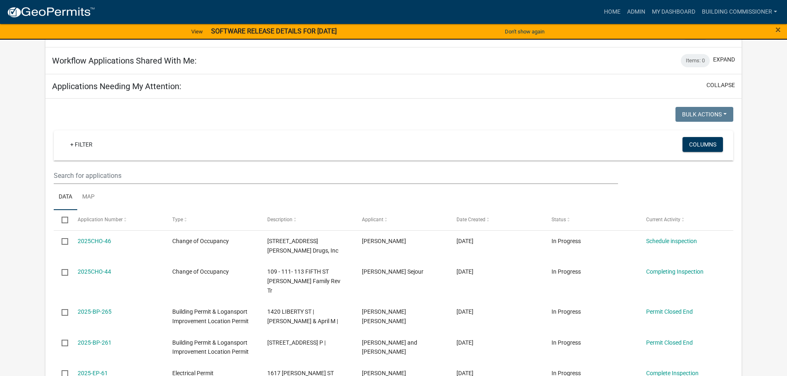
scroll to position [331, 0]
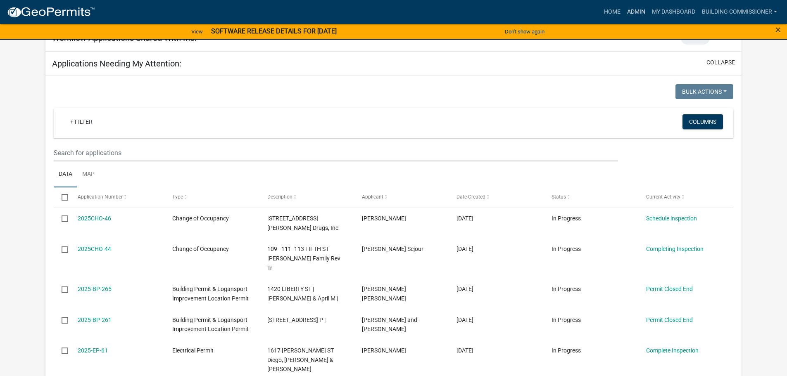
click at [628, 12] on link "Admin" at bounding box center [636, 12] width 25 height 16
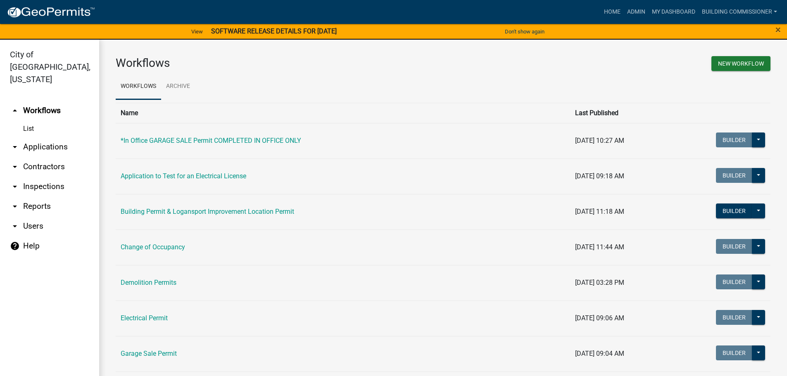
click at [42, 137] on link "arrow_drop_down Applications" at bounding box center [49, 147] width 99 height 20
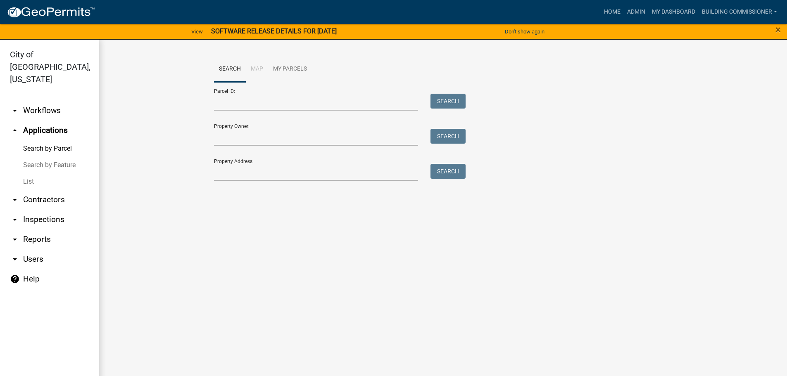
click at [28, 174] on link "List" at bounding box center [49, 182] width 99 height 17
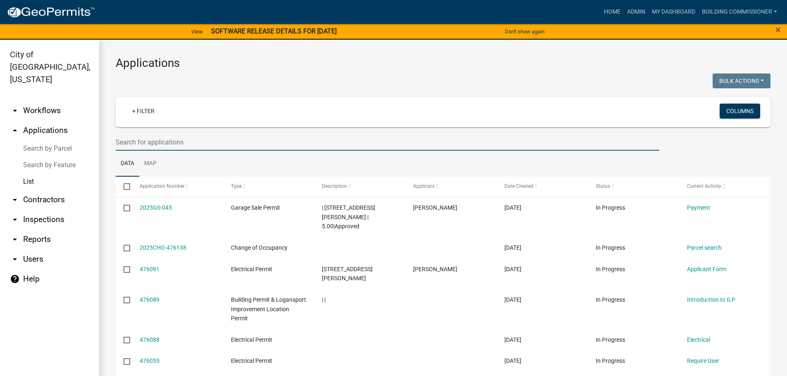
click at [126, 141] on input "text" at bounding box center [388, 142] width 544 height 17
click at [666, 12] on link "My Dashboard" at bounding box center [674, 12] width 50 height 16
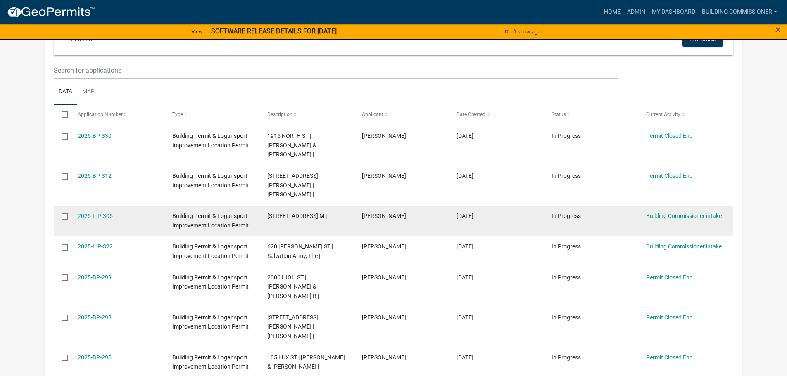
scroll to position [248, 0]
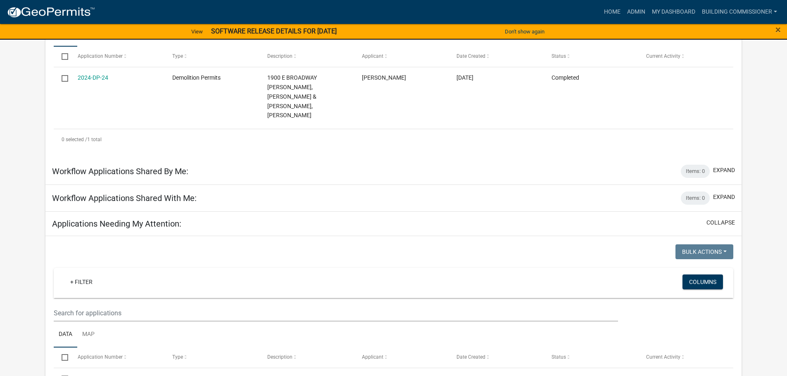
scroll to position [165, 0]
